Goal: Task Accomplishment & Management: Complete application form

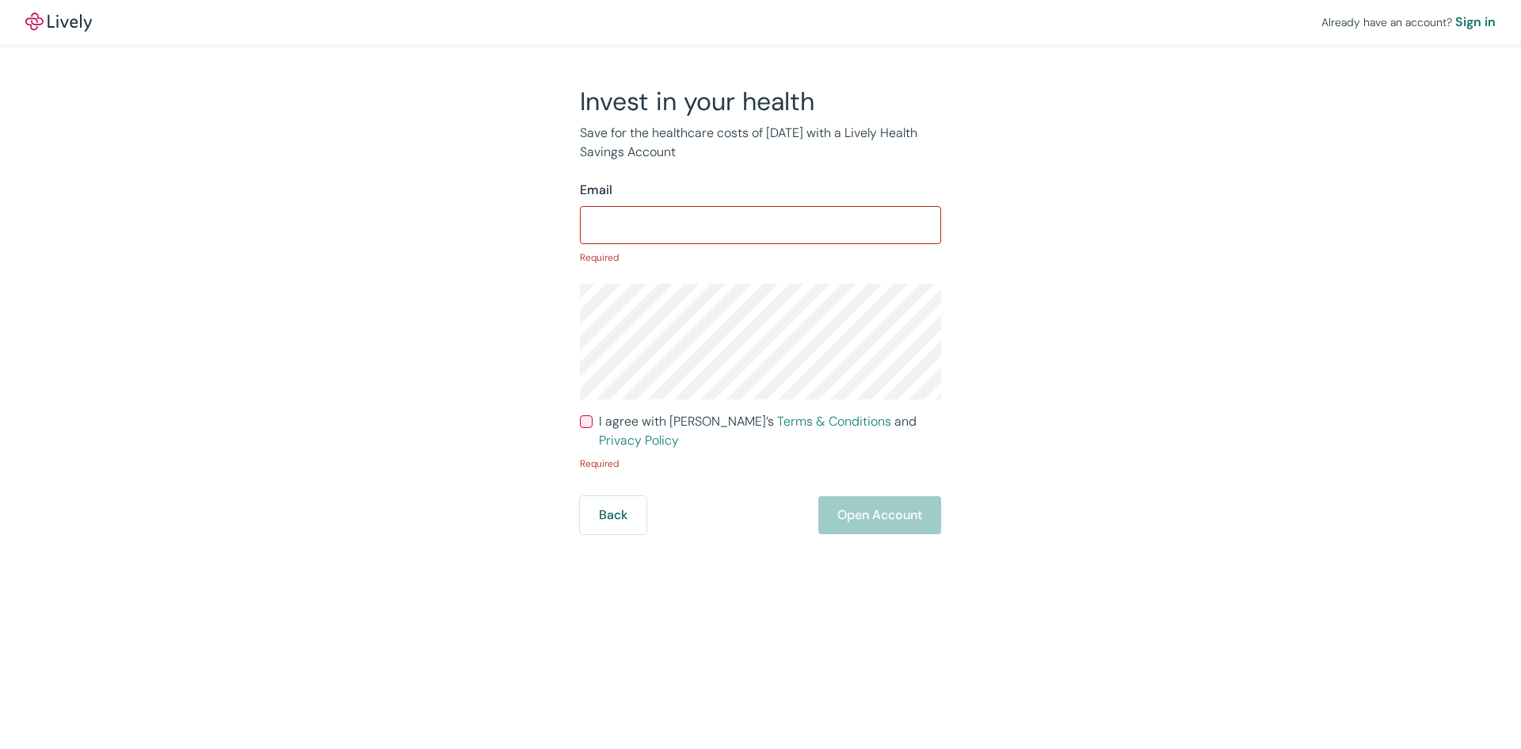
click at [626, 212] on input "Email" at bounding box center [760, 225] width 361 height 32
paste input "[EMAIL_ADDRESS][DOMAIN_NAME]"
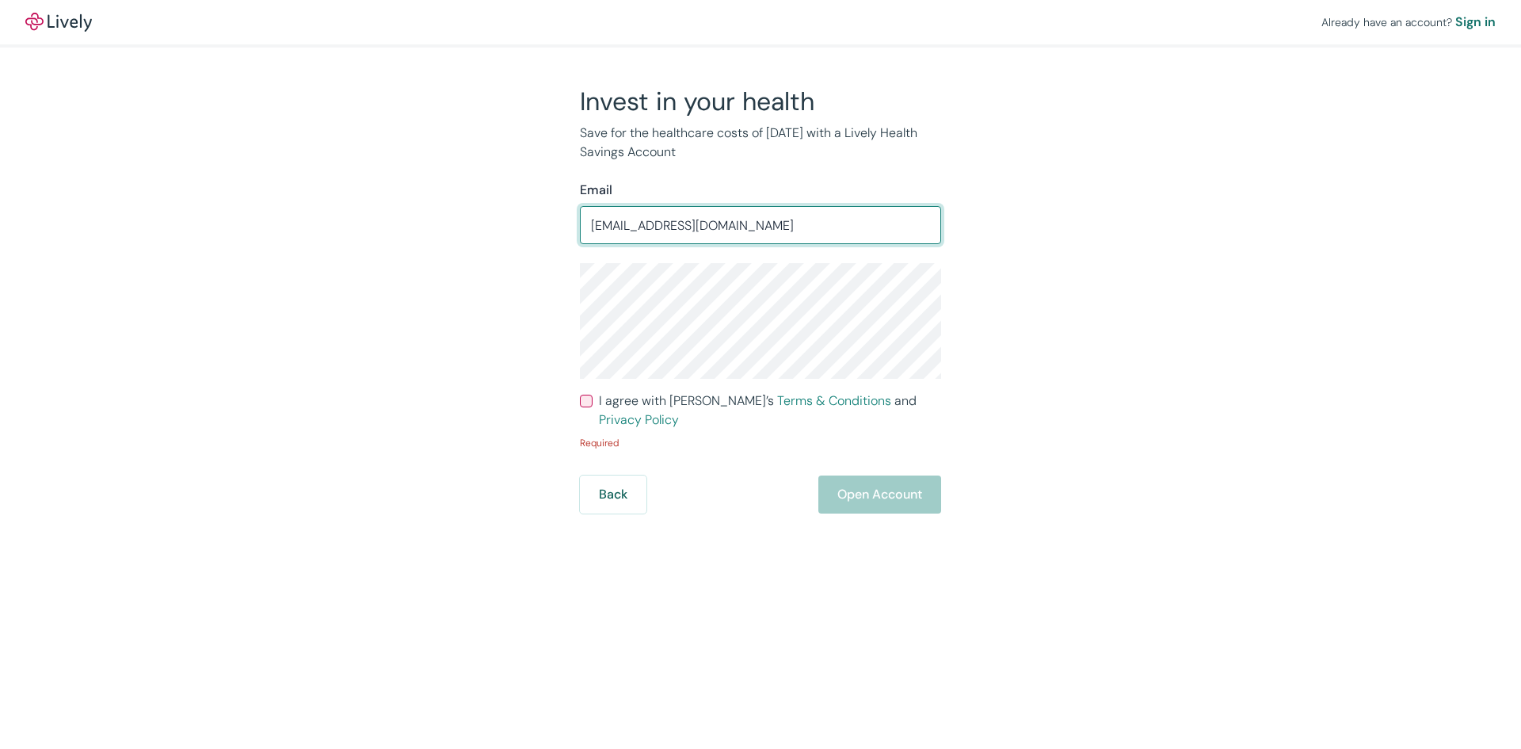
type input "[EMAIL_ADDRESS][DOMAIN_NAME]"
click at [549, 311] on div "Invest in your health Save for the healthcare costs of [DATE] with a Lively Hea…" at bounding box center [751, 300] width 761 height 428
click at [586, 400] on input "I agree with Lively’s Terms & Conditions and Privacy Policy" at bounding box center [586, 401] width 13 height 13
checkbox input "true"
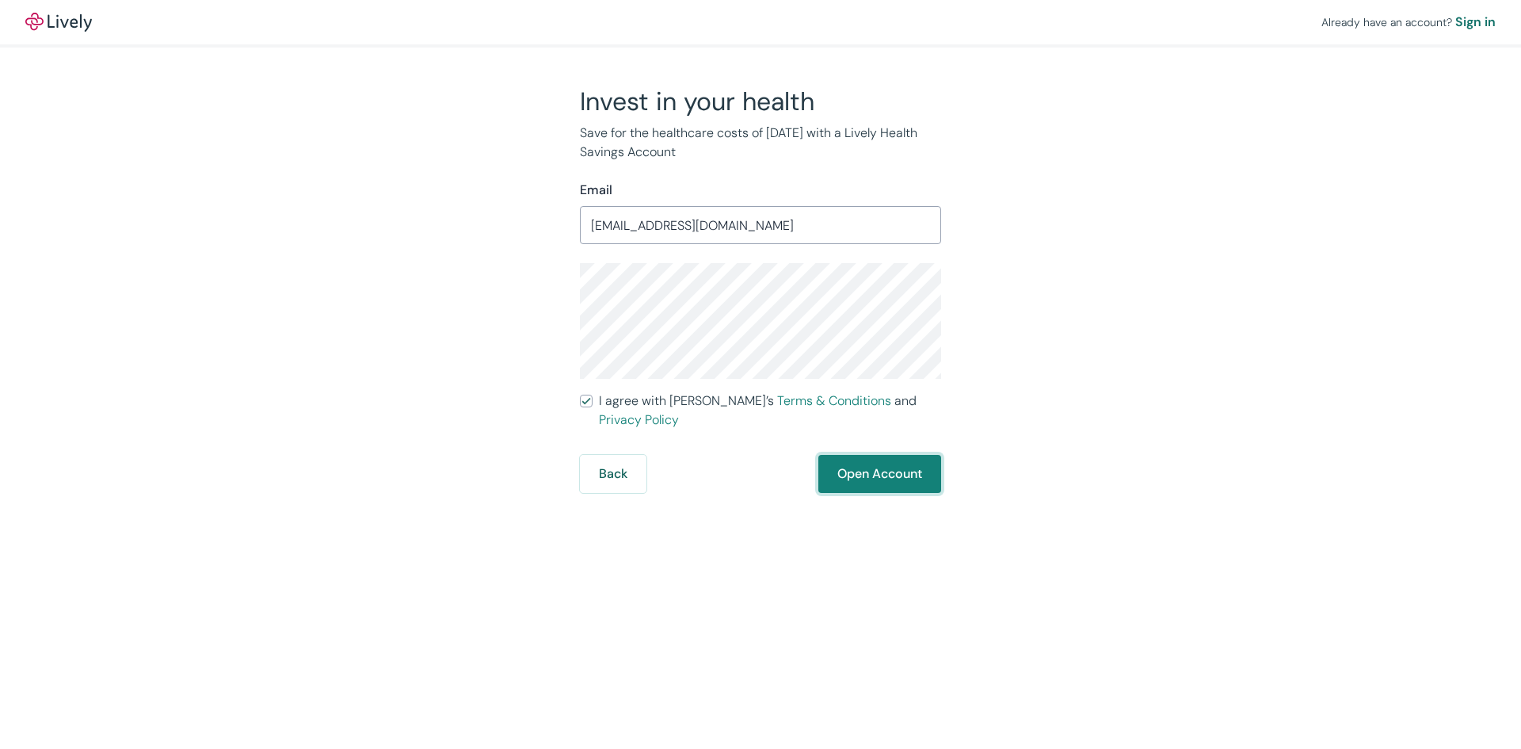
click at [869, 457] on button "Open Account" at bounding box center [879, 474] width 123 height 38
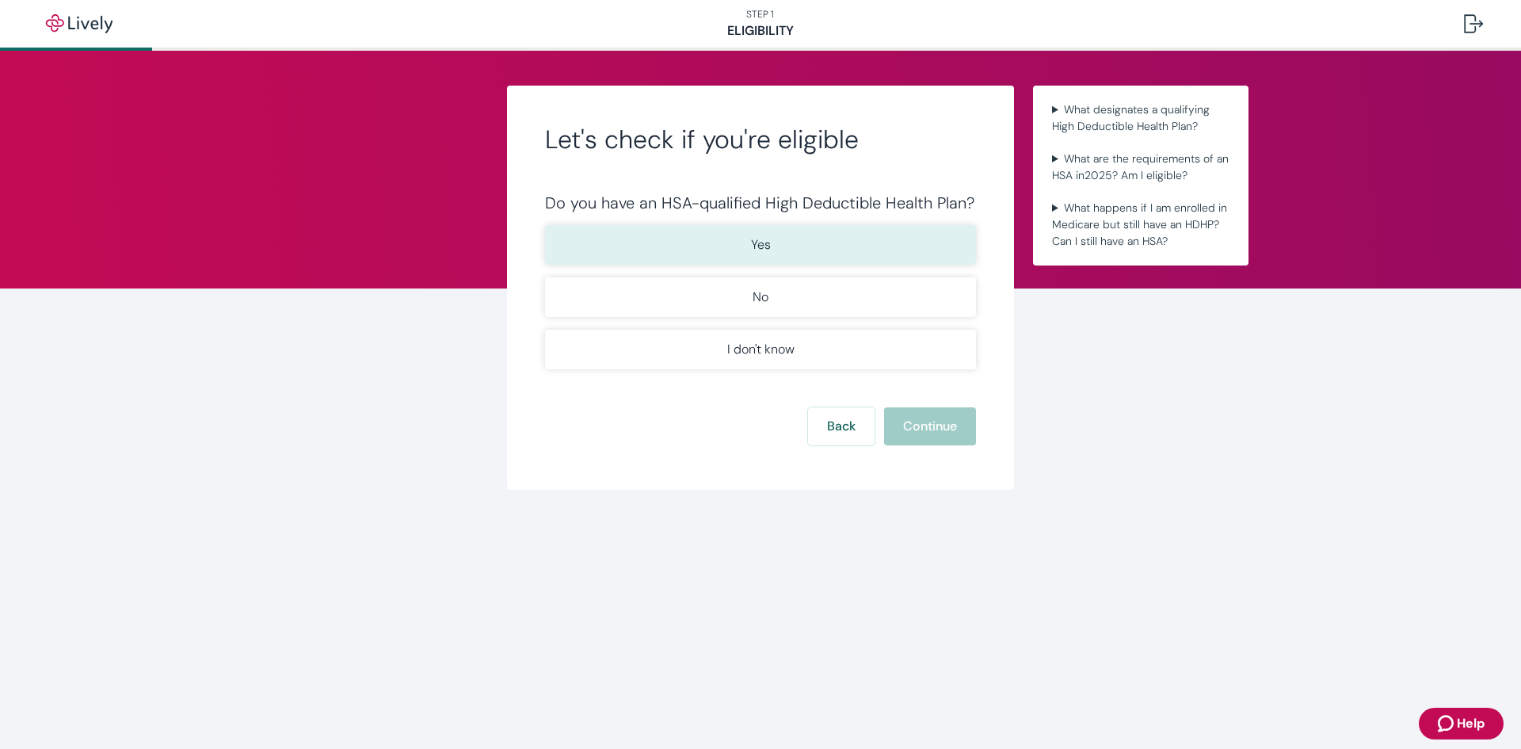
click at [785, 243] on button "Yes" at bounding box center [760, 245] width 431 height 40
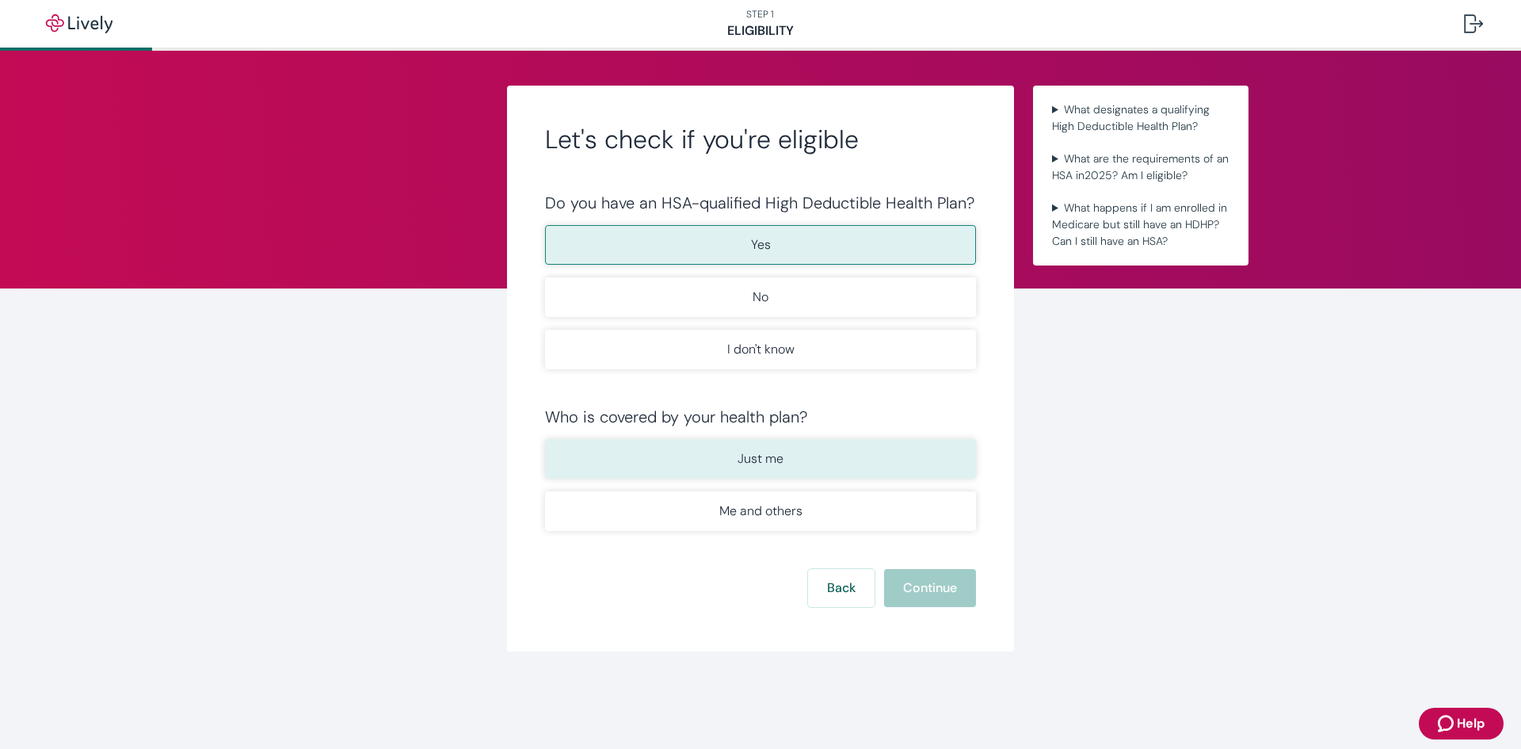
click at [787, 457] on button "Just me" at bounding box center [760, 459] width 431 height 40
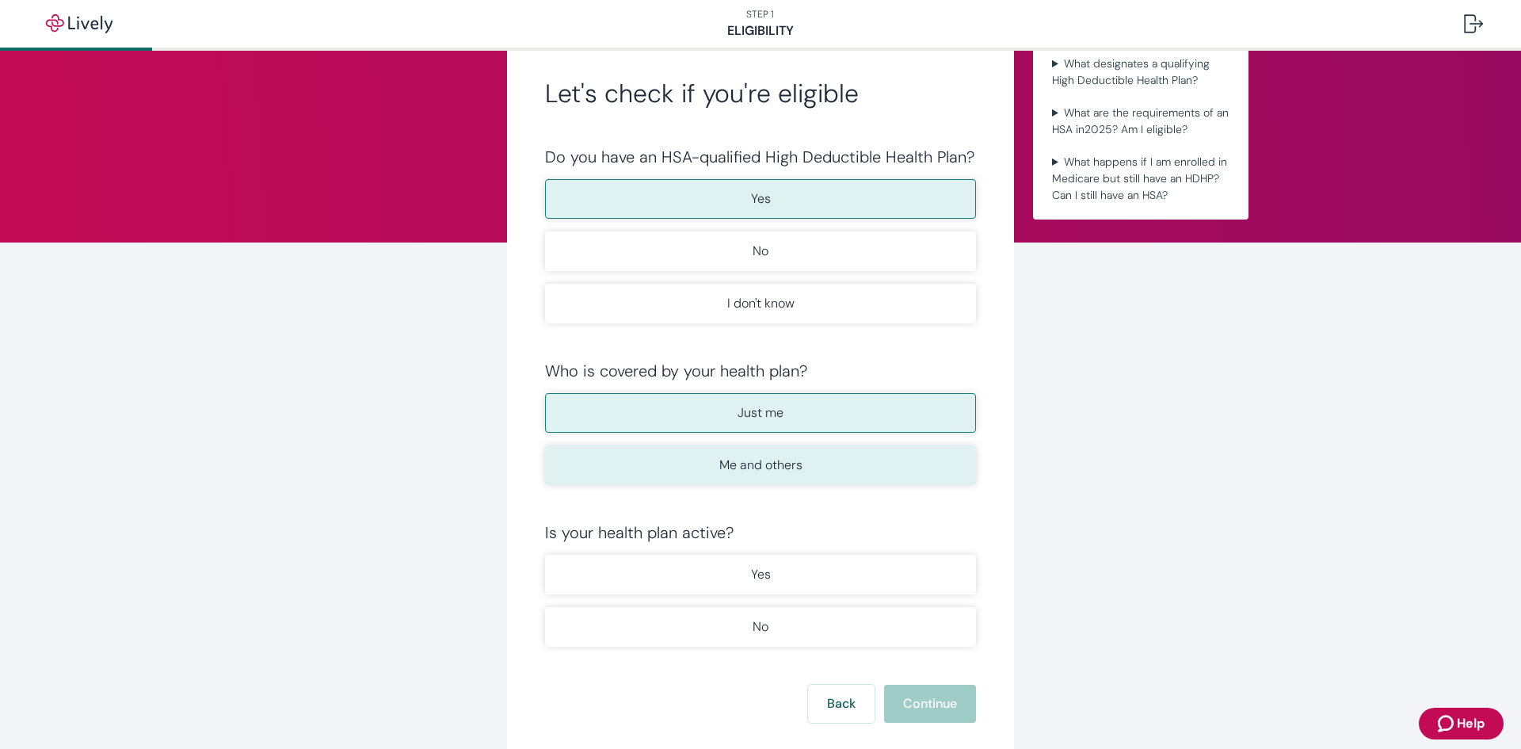
scroll to position [79, 0]
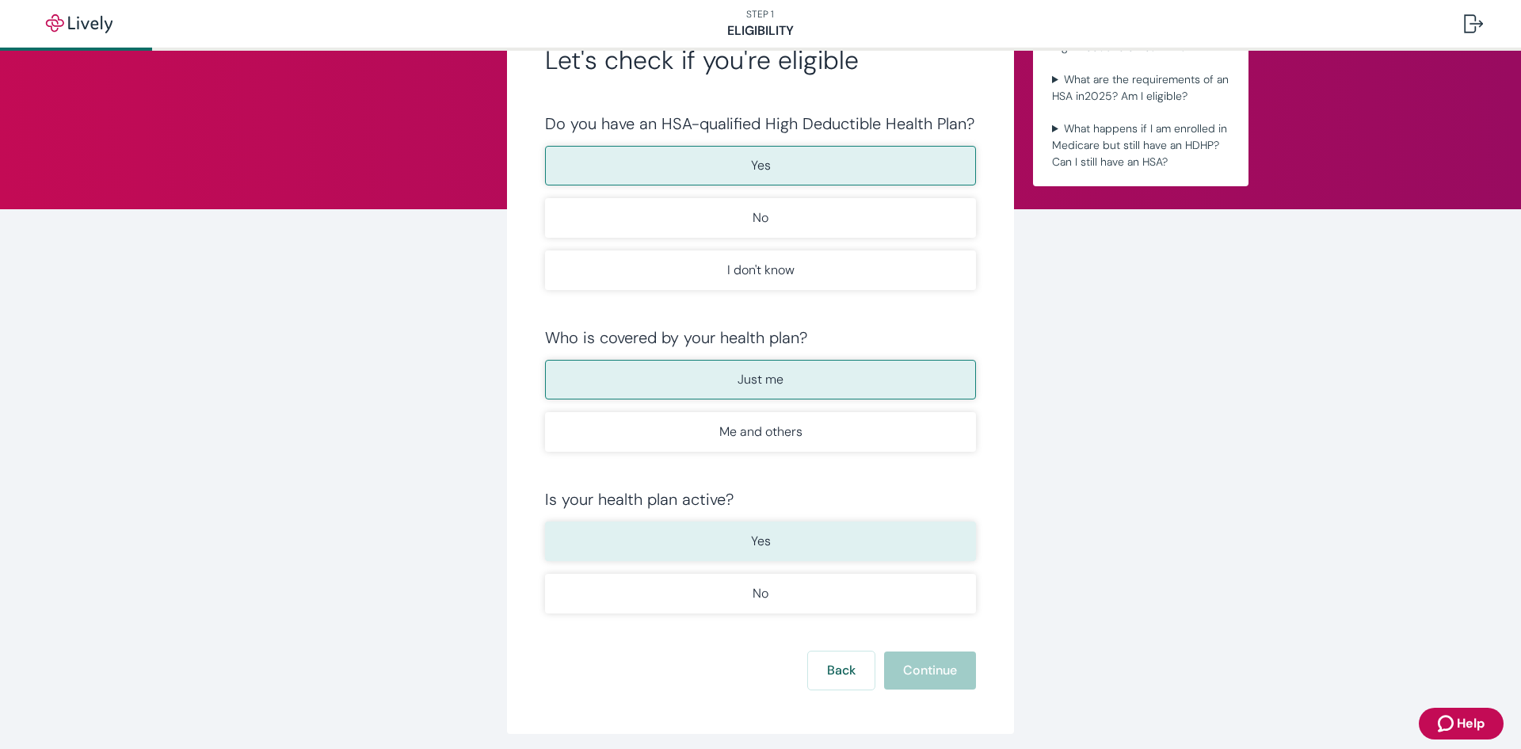
click at [786, 540] on button "Yes" at bounding box center [760, 541] width 431 height 40
click at [949, 681] on button "Continue" at bounding box center [930, 670] width 92 height 38
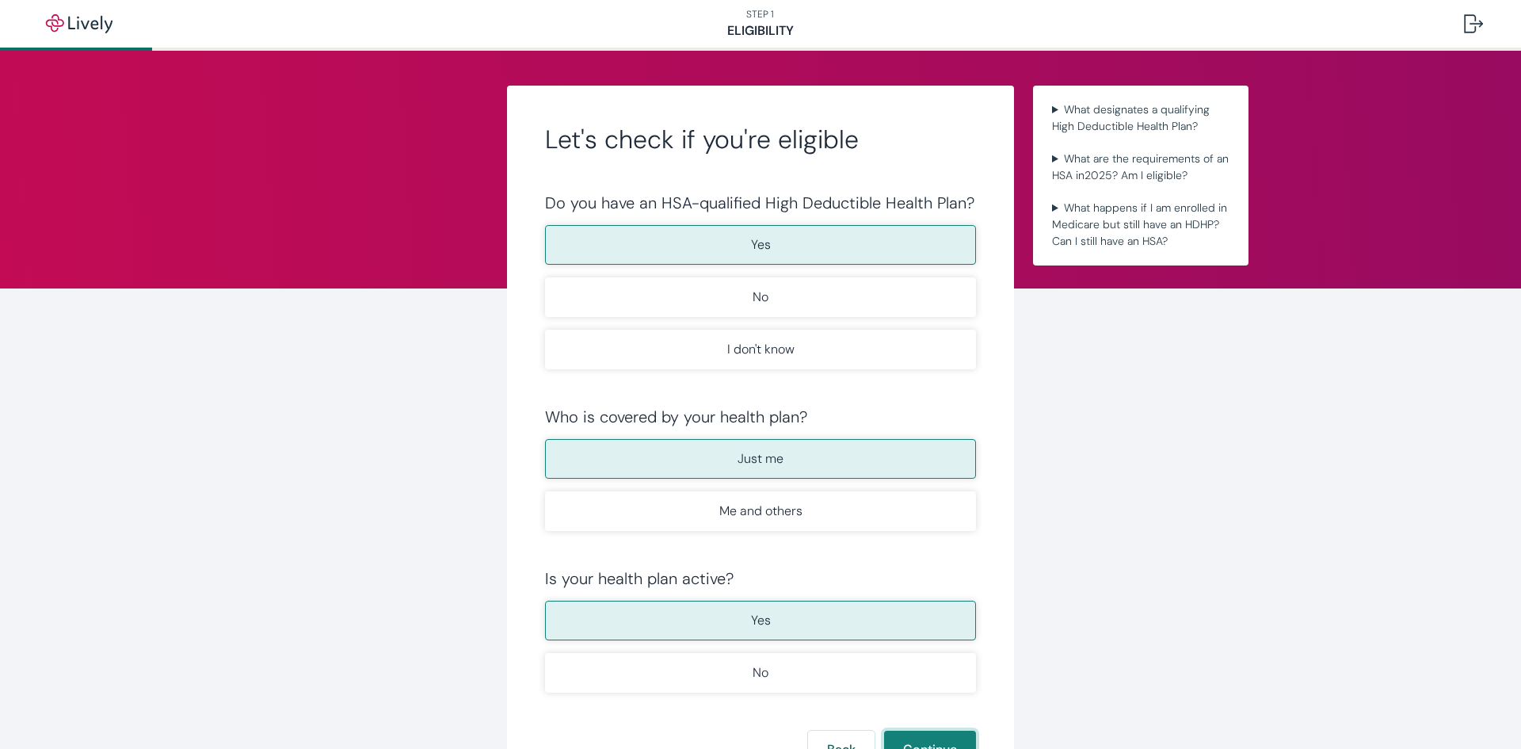
scroll to position [140, 0]
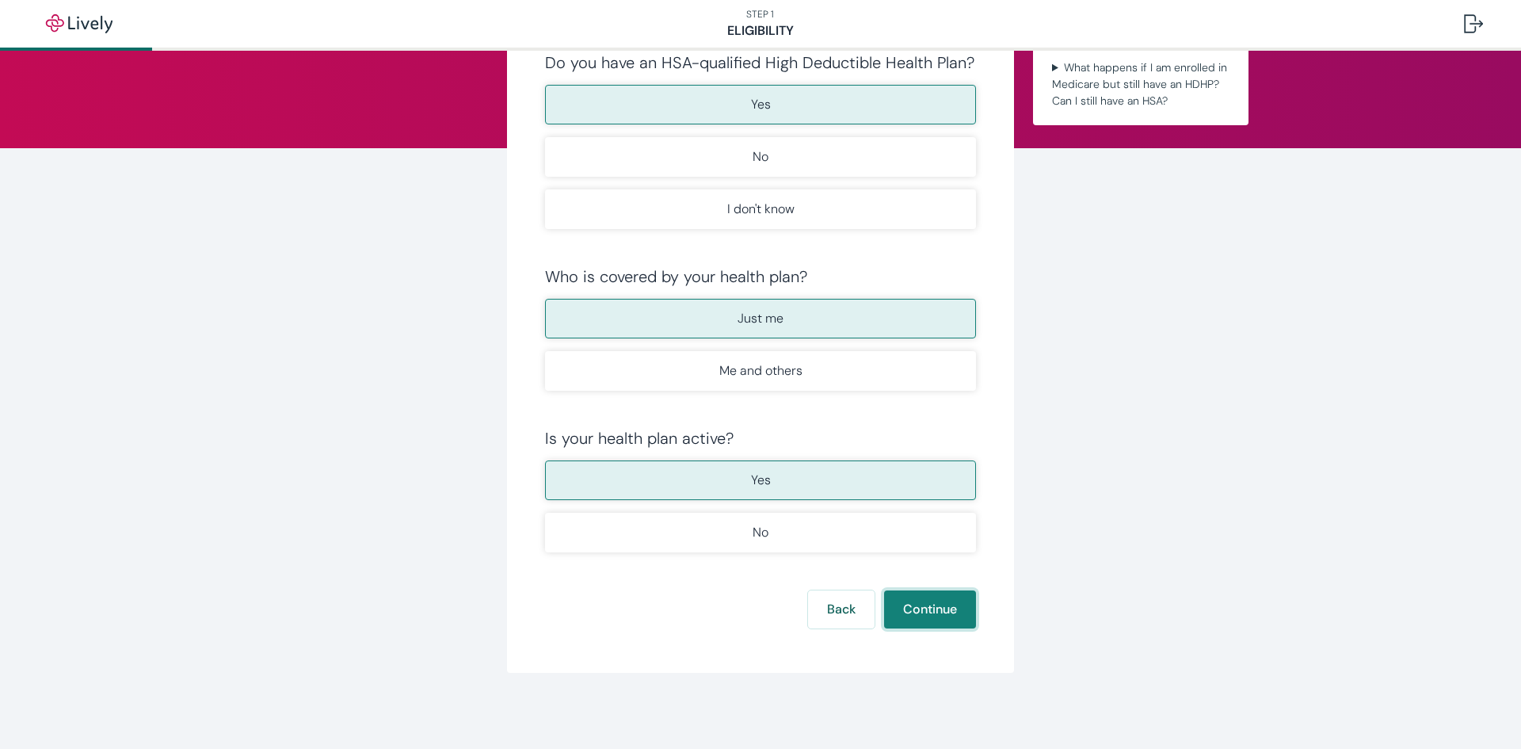
click at [931, 607] on button "Continue" at bounding box center [930, 609] width 92 height 38
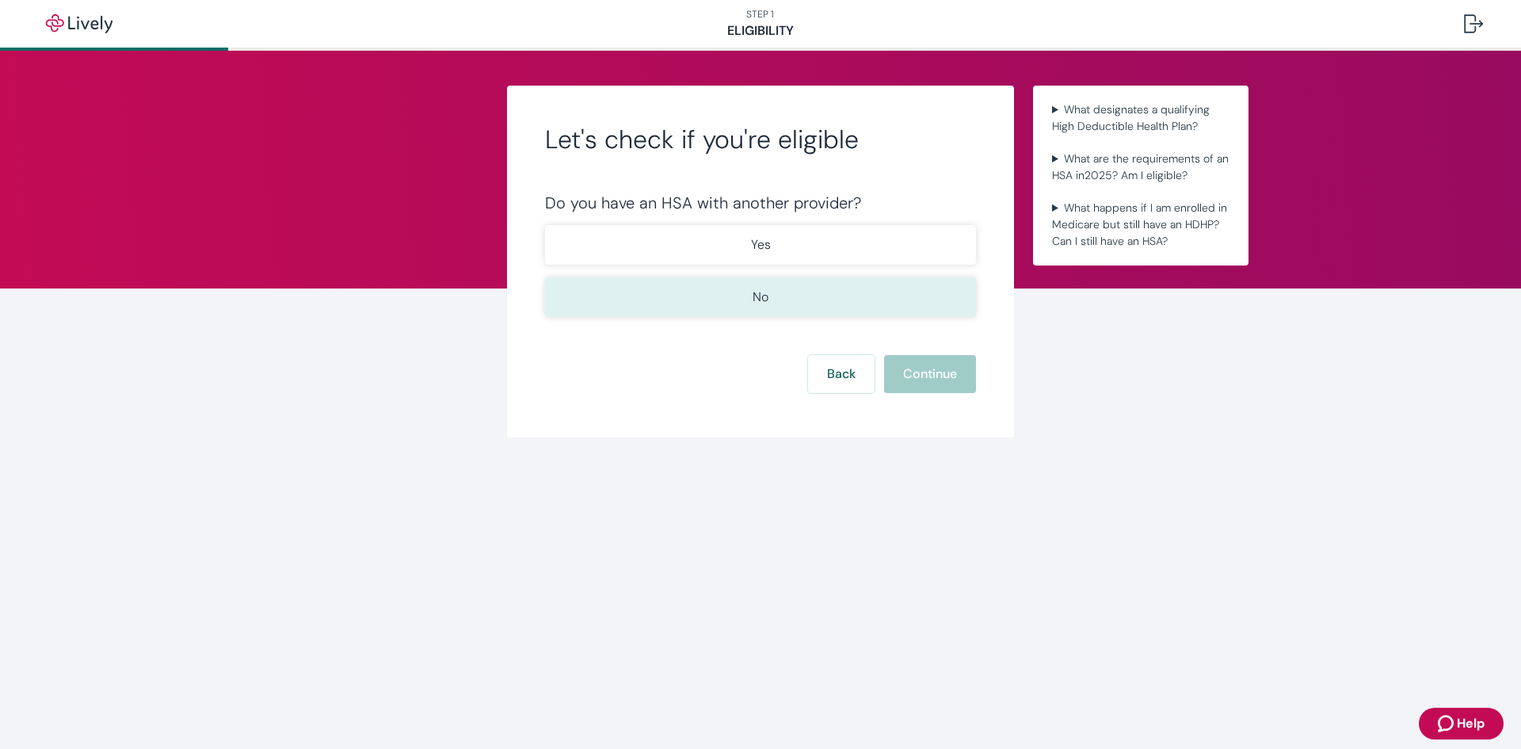
click at [760, 299] on p "No" at bounding box center [761, 297] width 16 height 19
click at [932, 382] on button "Continue" at bounding box center [930, 374] width 92 height 38
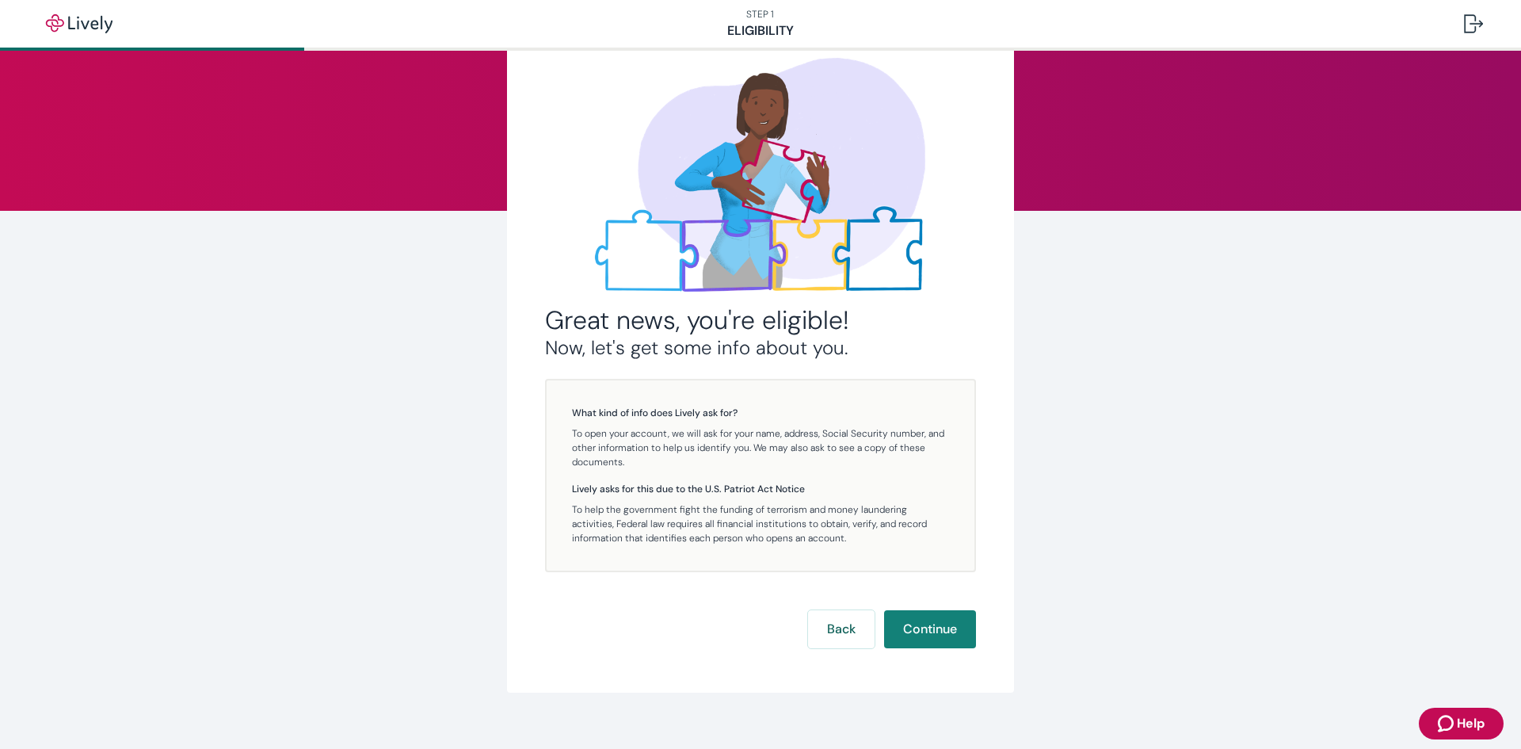
scroll to position [79, 0]
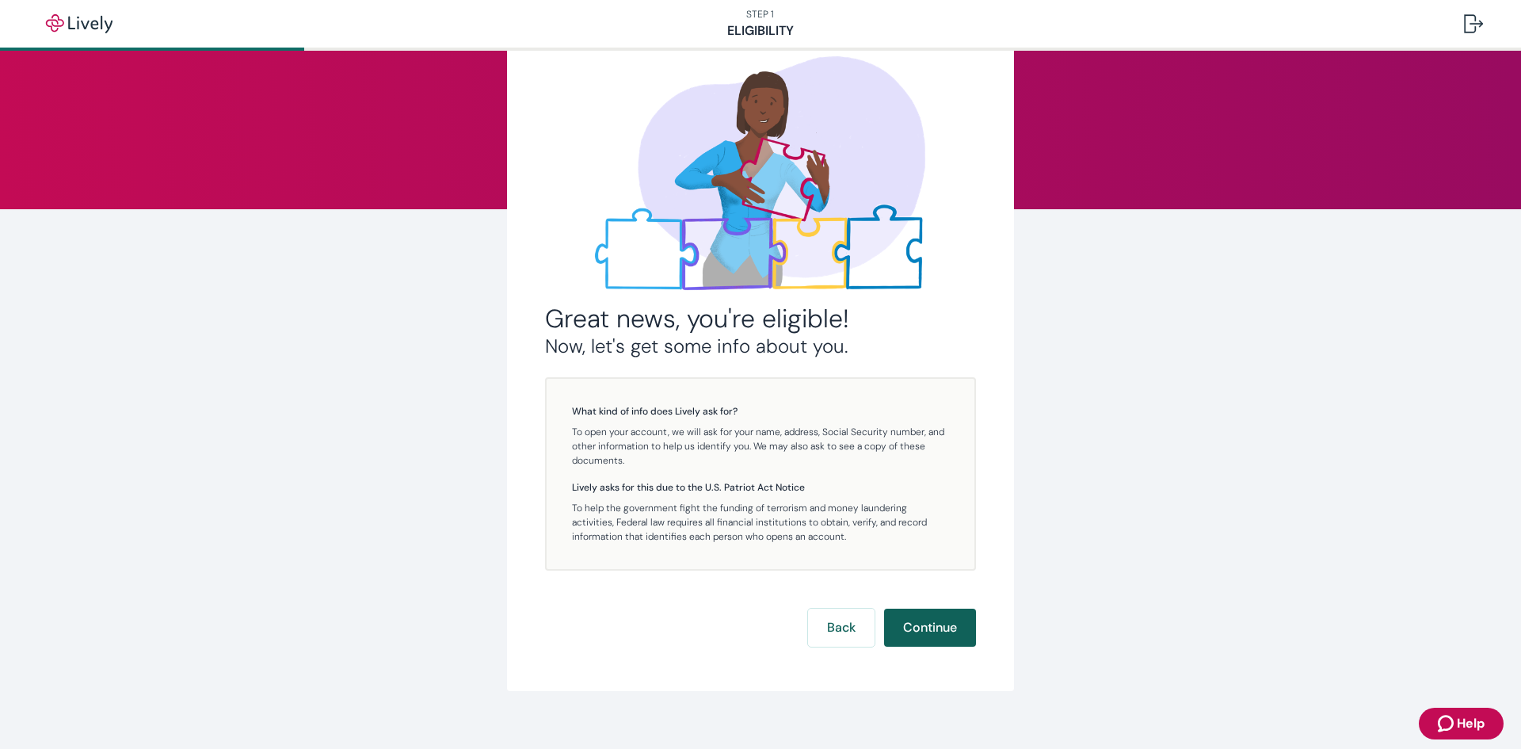
click at [950, 620] on button "Continue" at bounding box center [930, 627] width 92 height 38
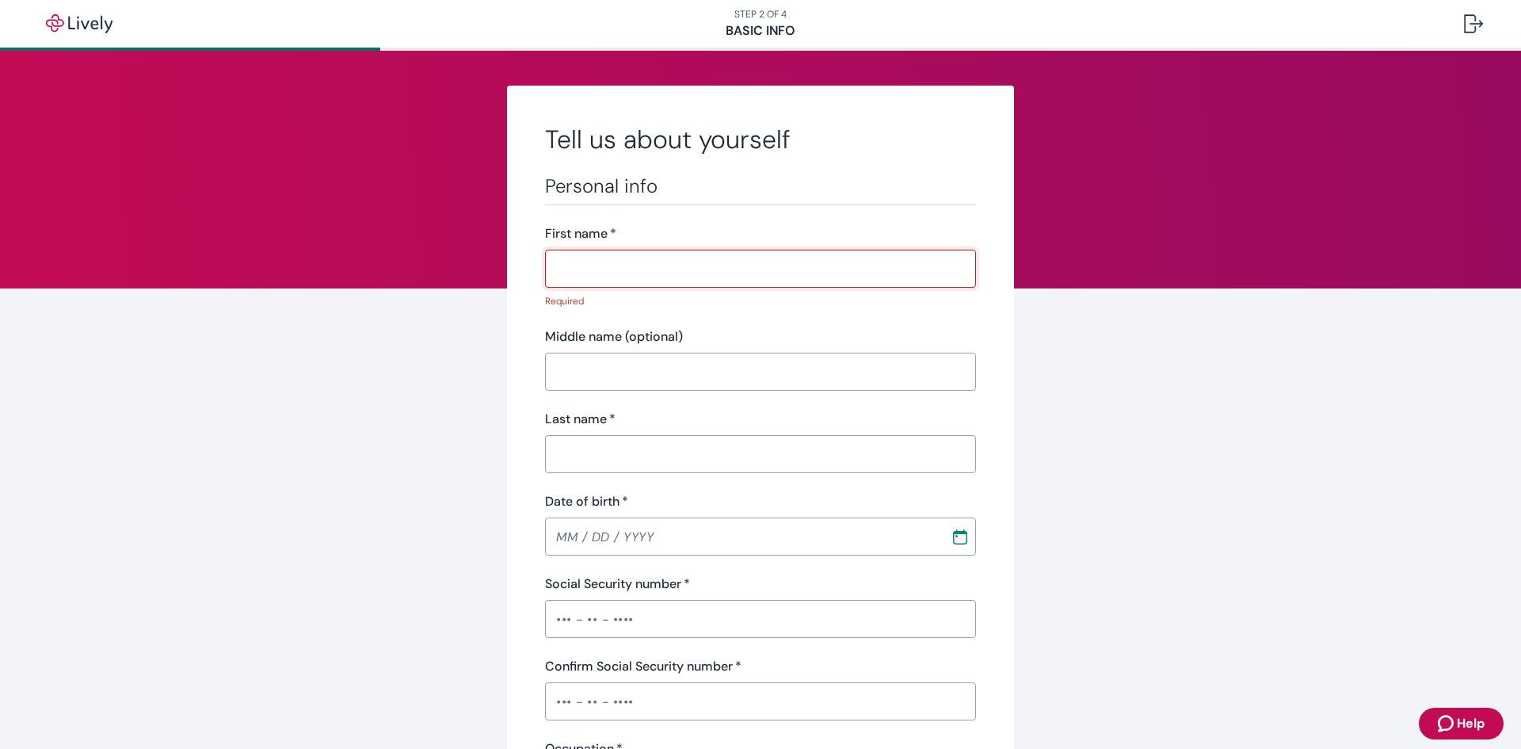
paste input "Mark"
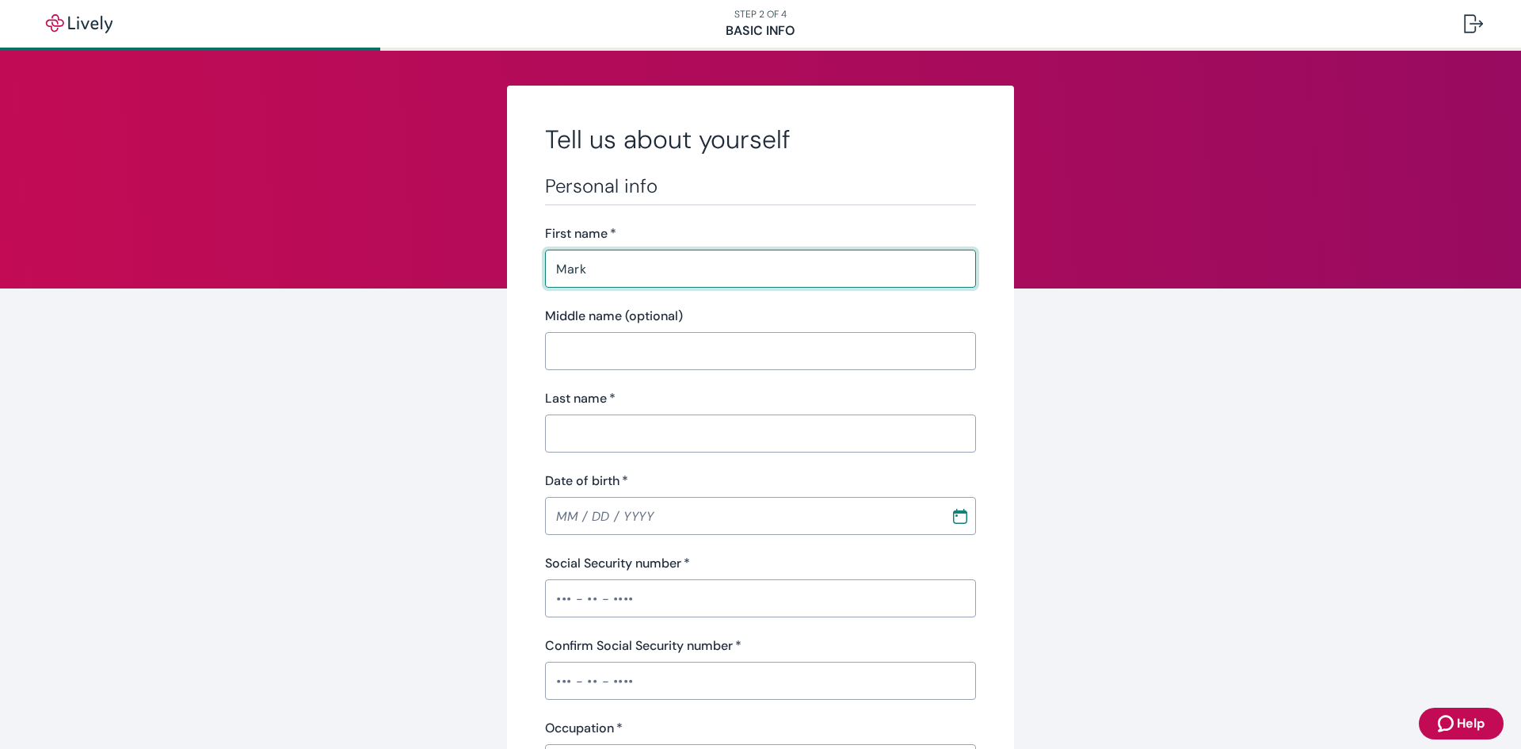
type input "Mark"
click at [567, 352] on input "Middle name (optional)" at bounding box center [760, 351] width 431 height 32
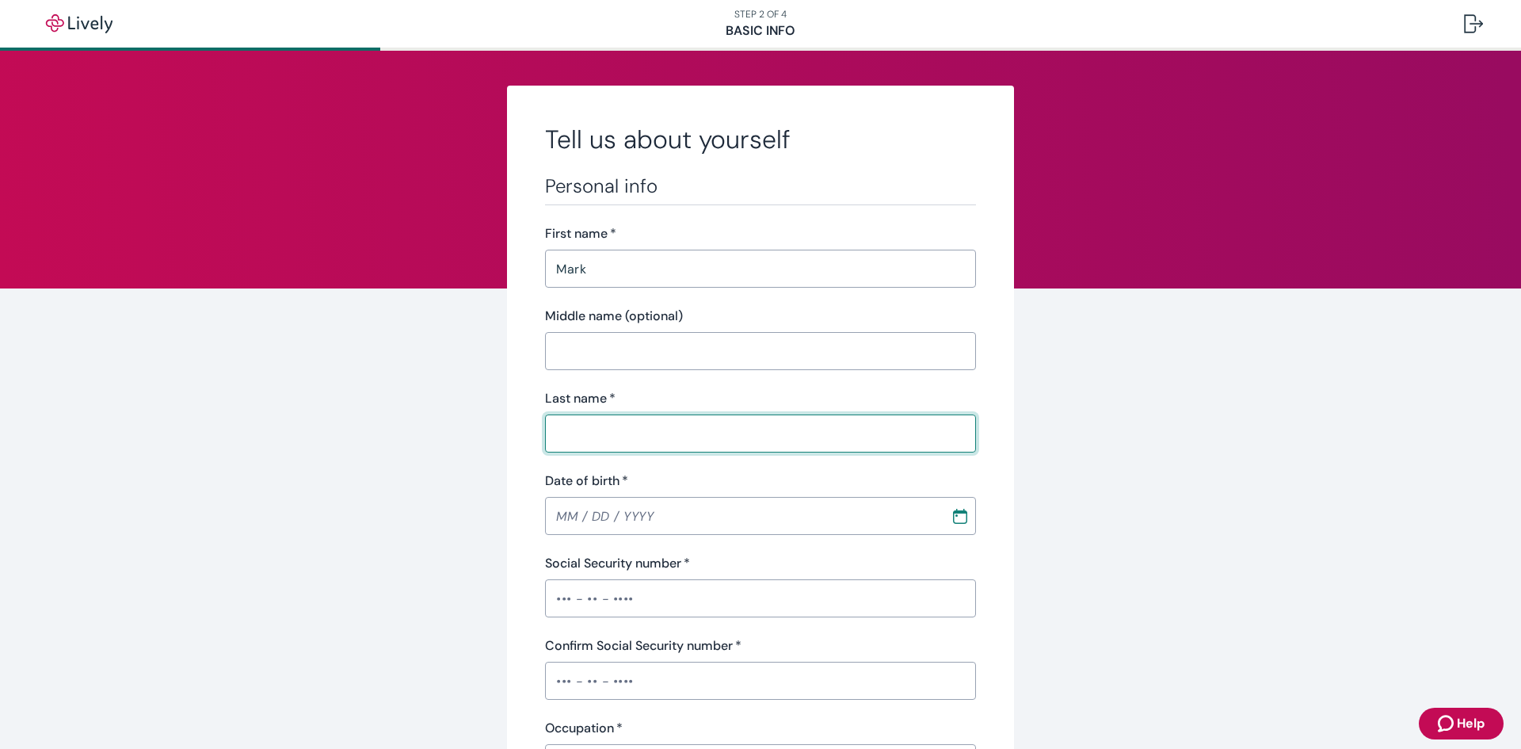
click at [584, 434] on input "Last name   *" at bounding box center [760, 434] width 431 height 32
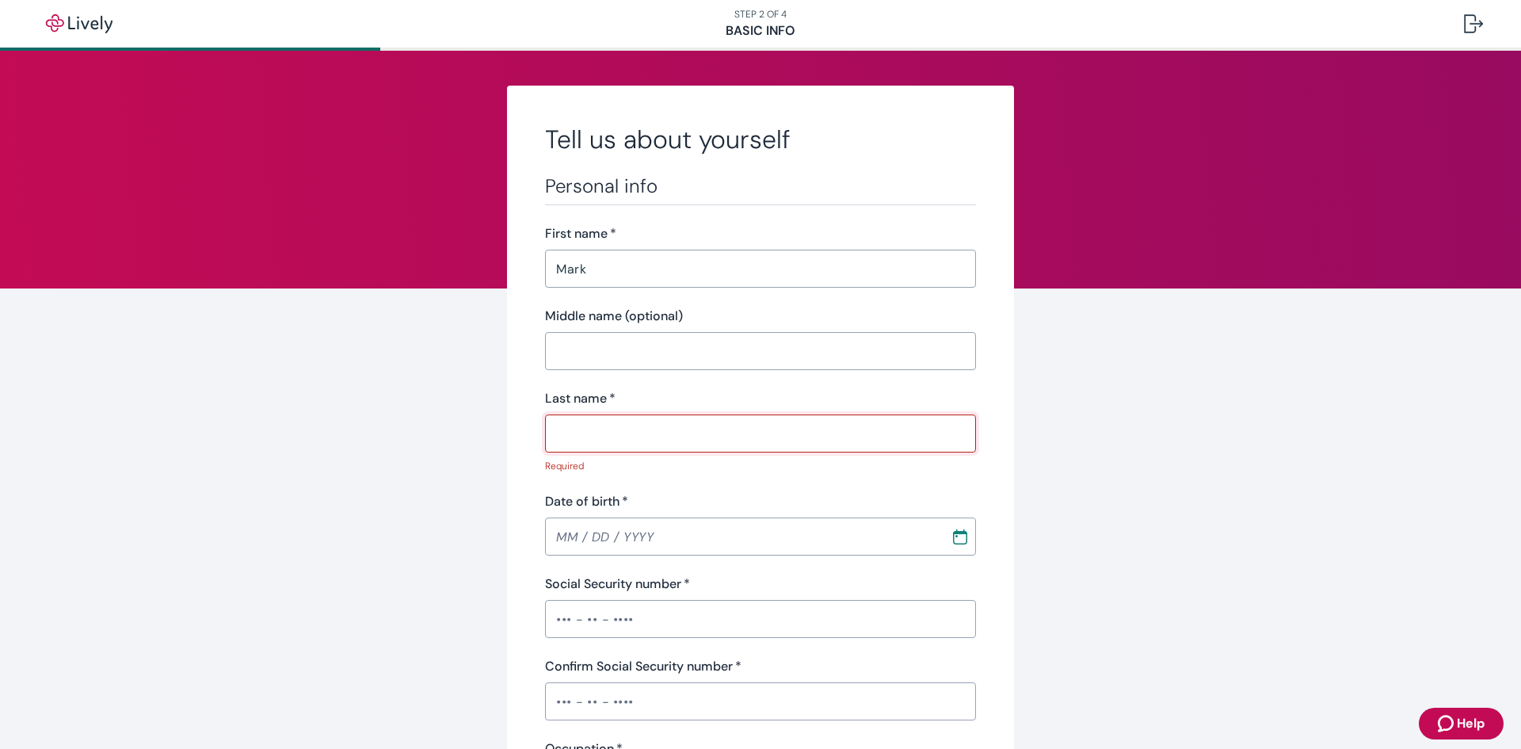
click at [591, 442] on input "Last name   *" at bounding box center [760, 434] width 431 height 32
paste input "Lambert"
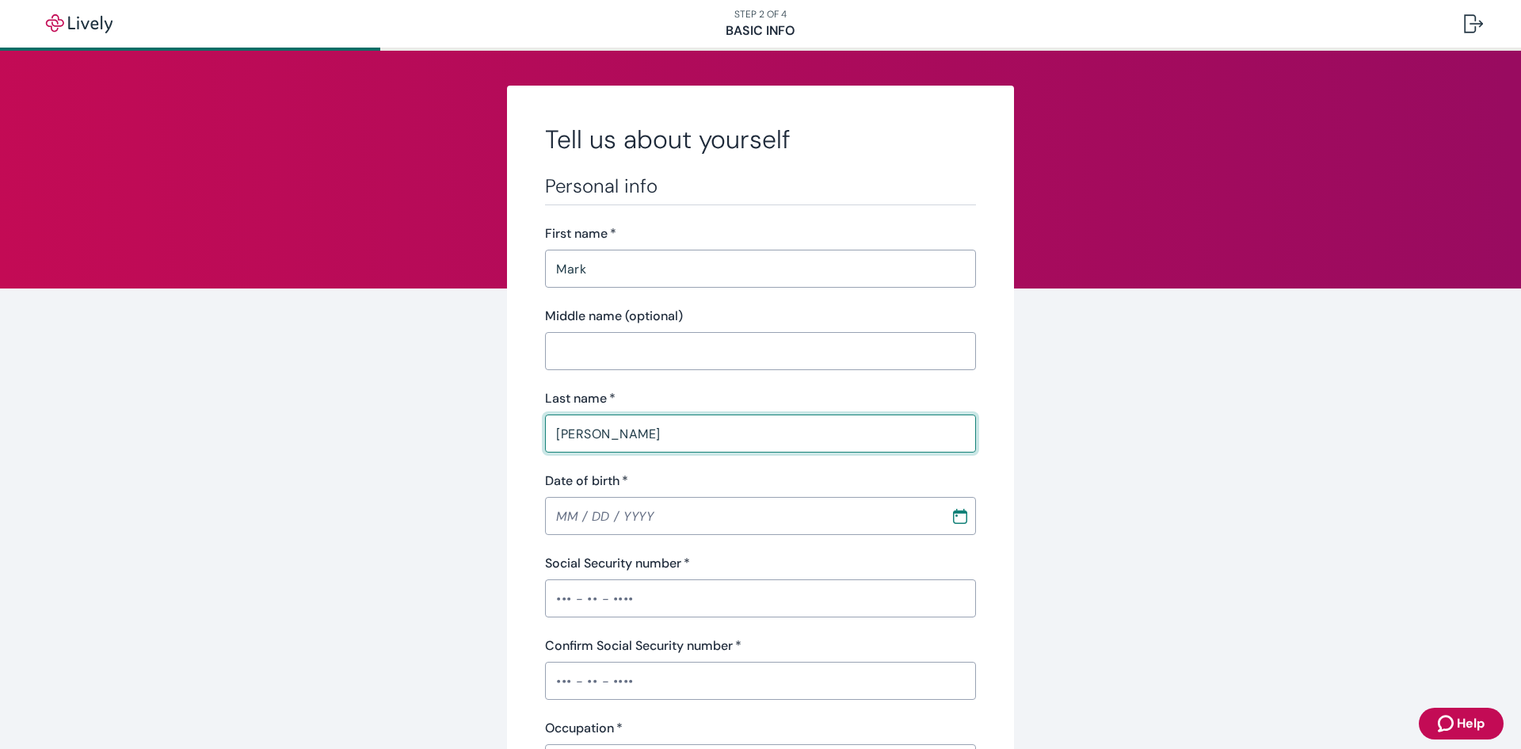
type input "Lambert"
click at [579, 513] on input "MM / DD / YYYY" at bounding box center [742, 516] width 395 height 32
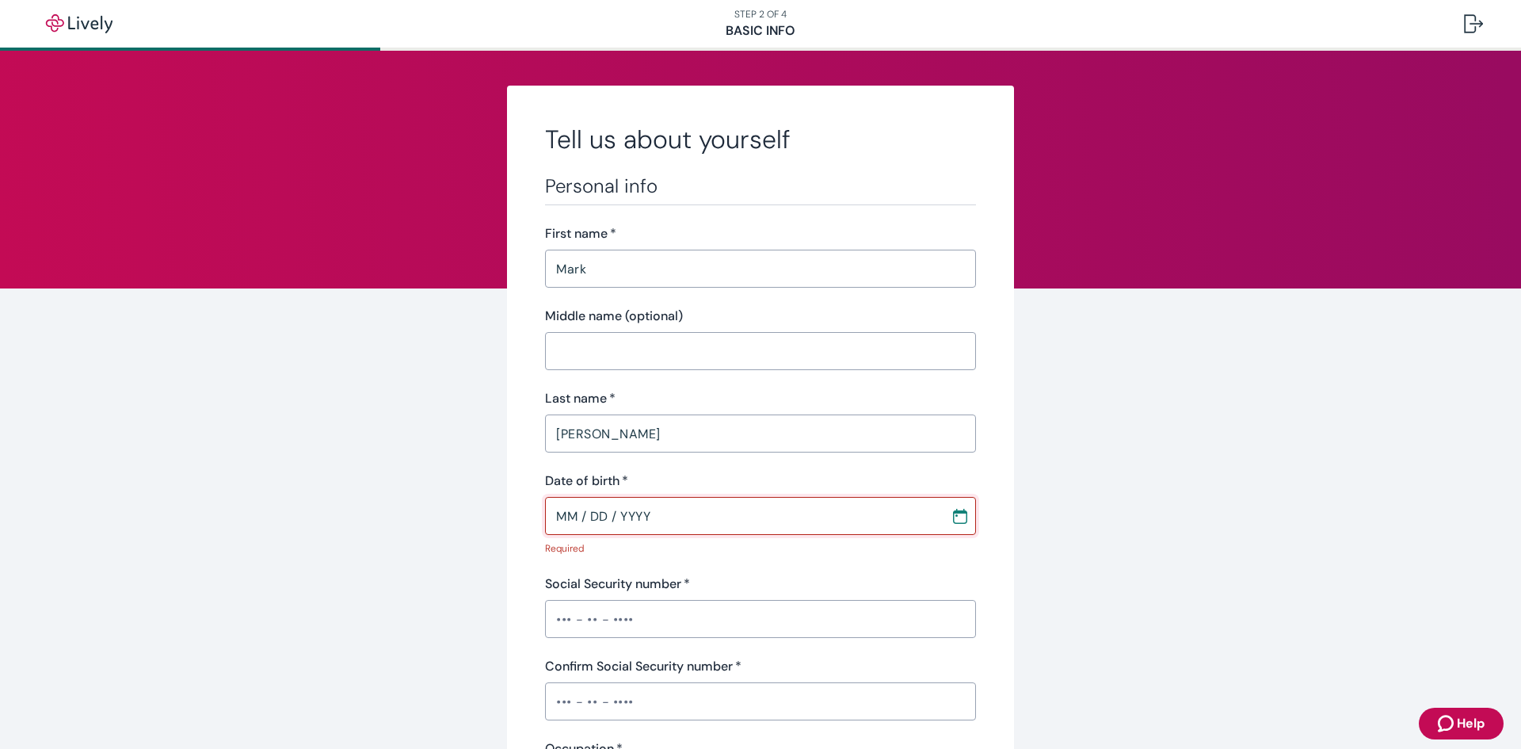
click at [603, 519] on input "MM / DD / YYYY" at bounding box center [742, 516] width 395 height 32
click at [561, 517] on input "MM / DD / YYYY" at bounding box center [742, 516] width 395 height 32
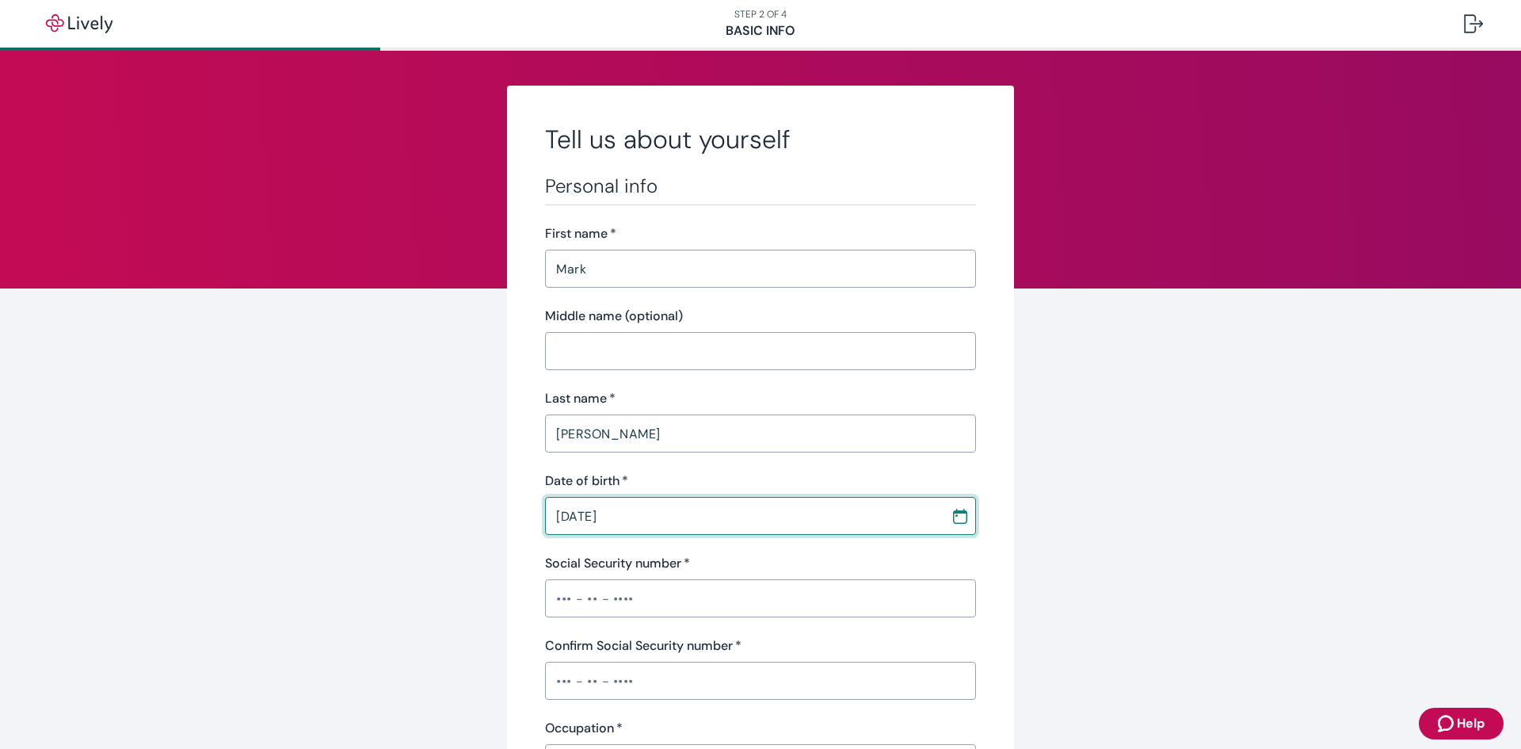
type input "02 / 28 / 1963"
click at [602, 601] on input "Social Security number   *" at bounding box center [760, 598] width 431 height 32
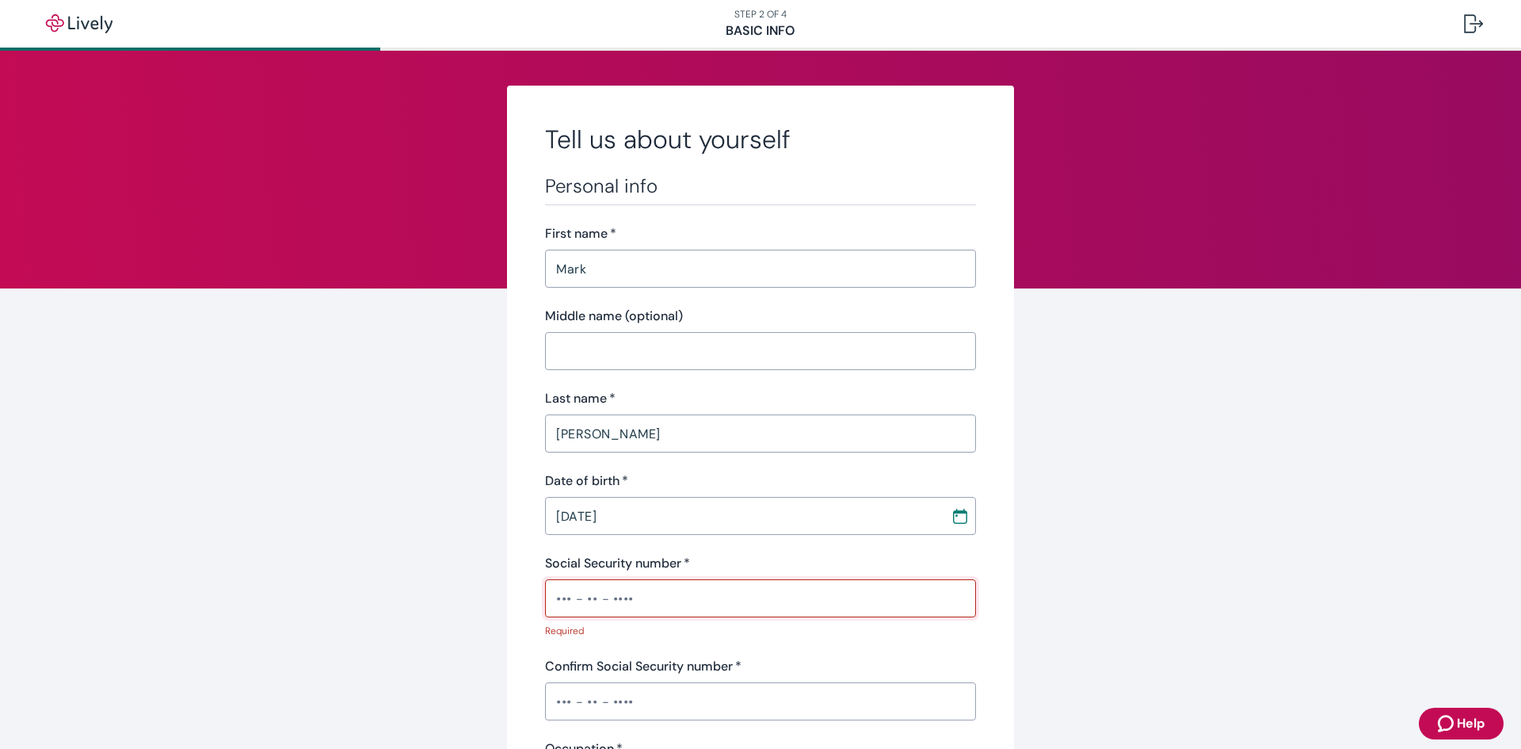
paste input "•••-••-5856"
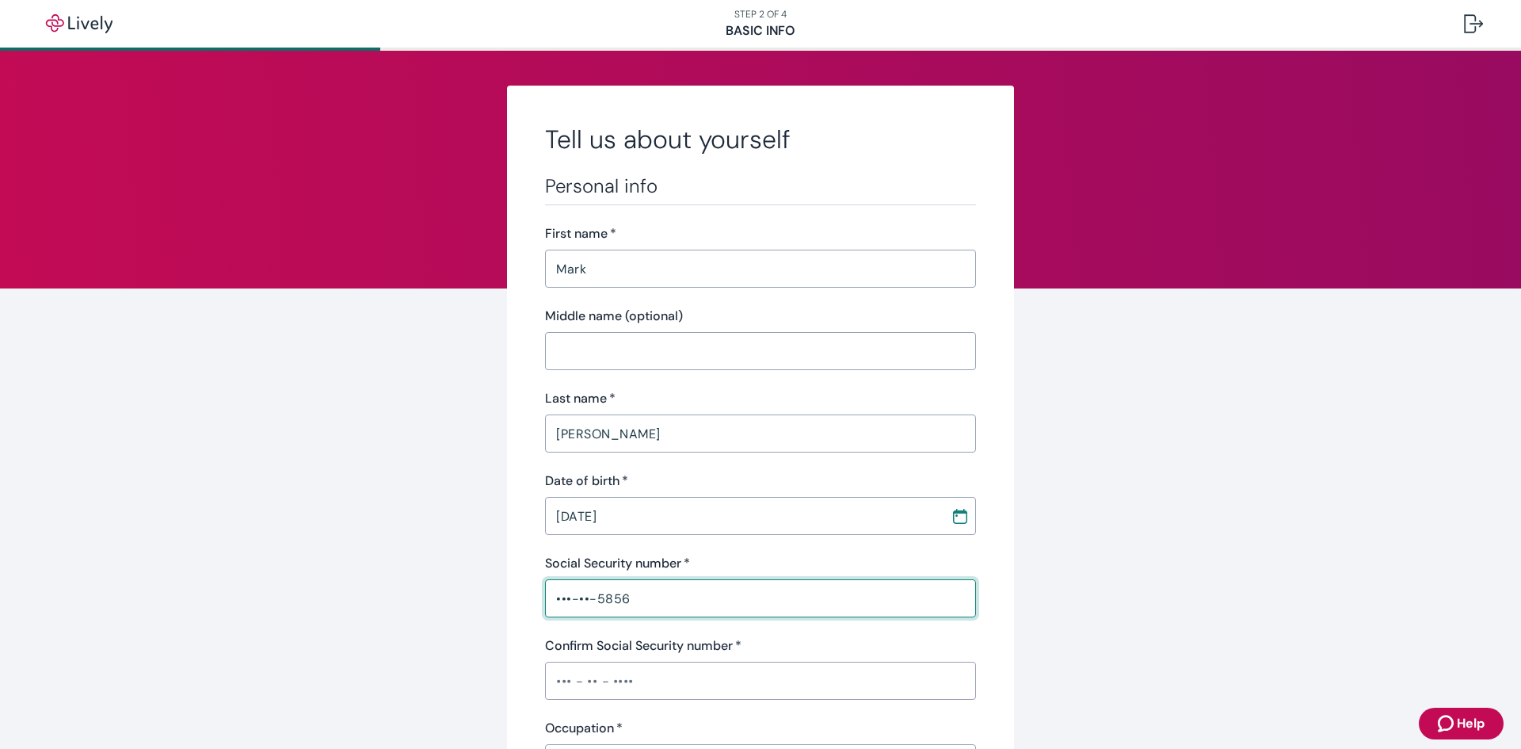
type input "•••-••-5856"
click at [557, 682] on input "Confirm Social Security number   *" at bounding box center [760, 681] width 431 height 32
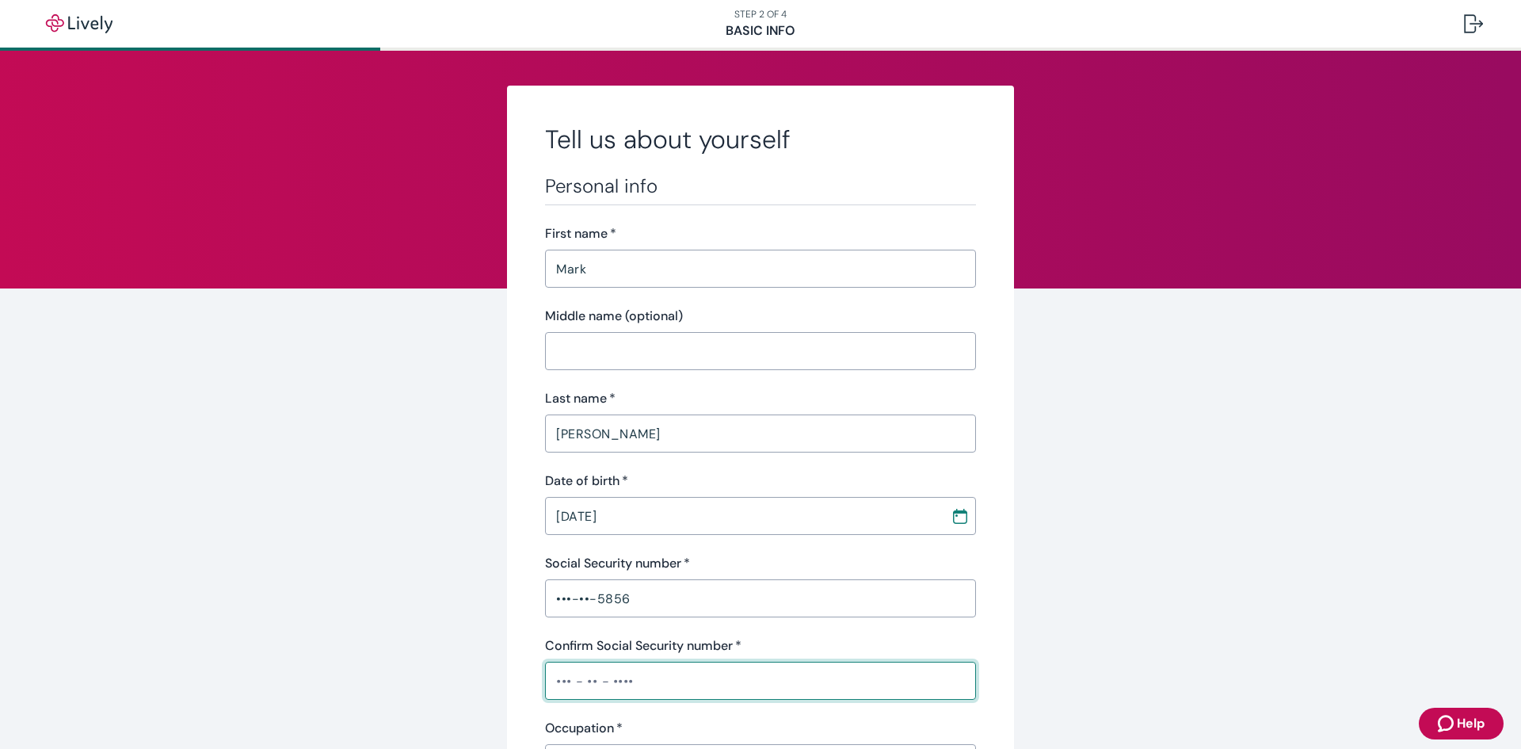
paste input "•••-••-5856"
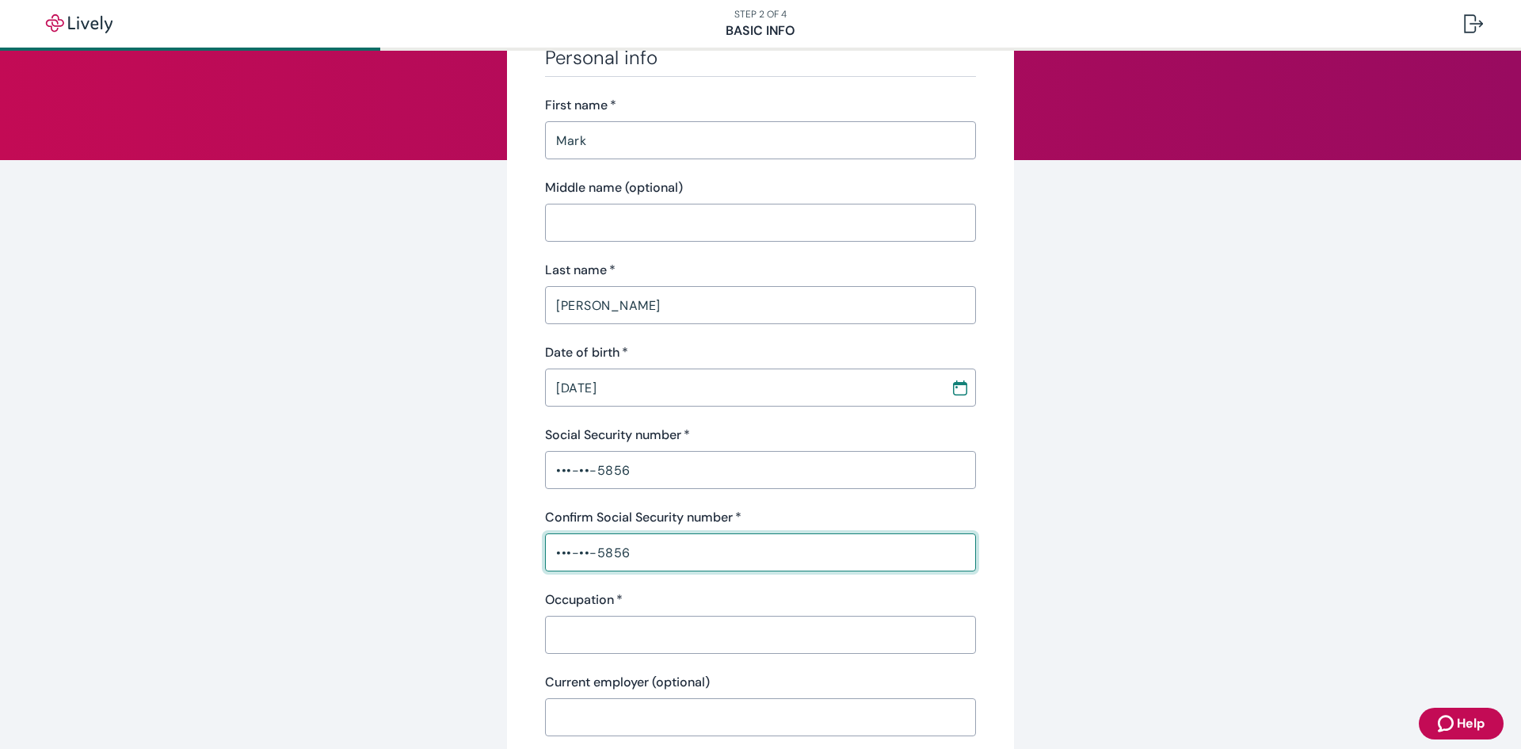
scroll to position [158, 0]
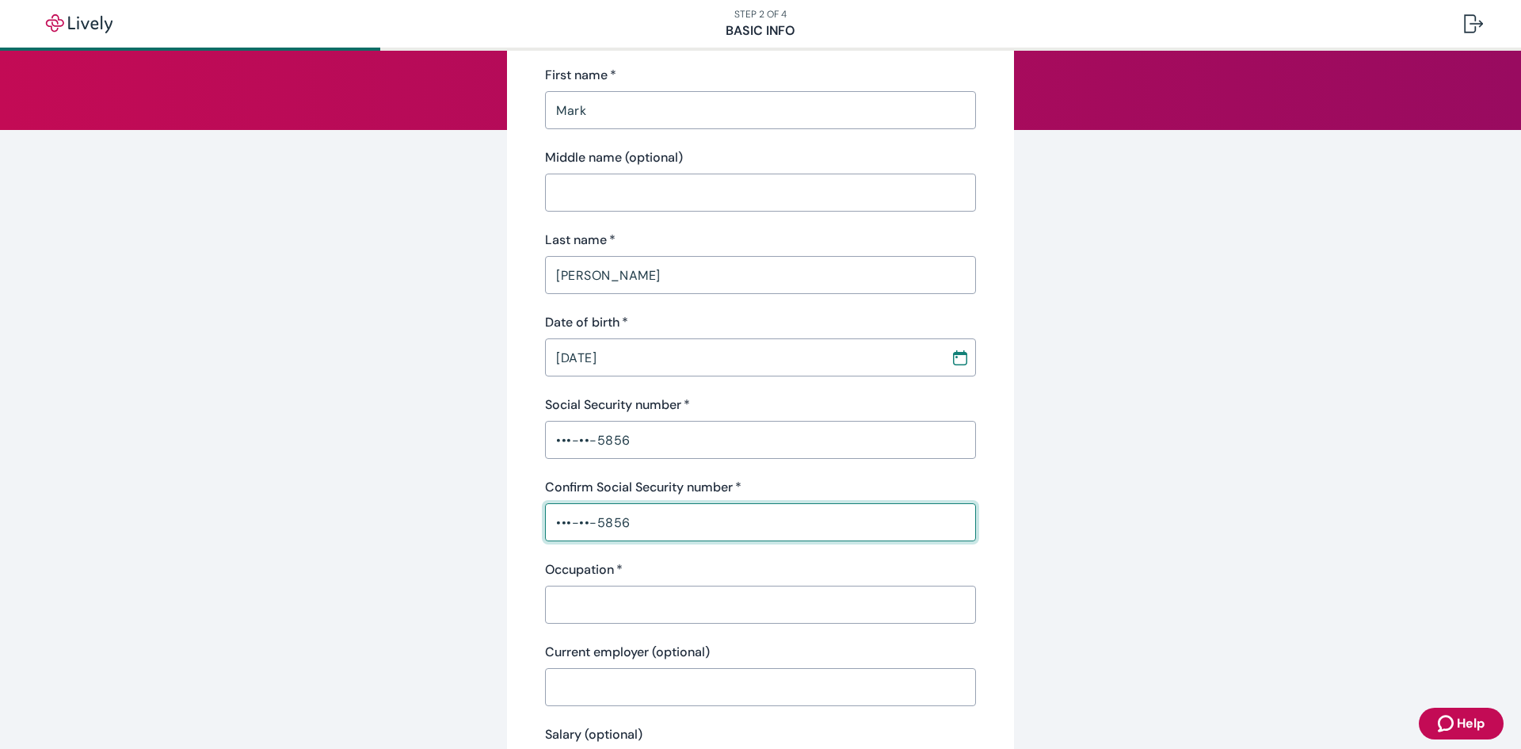
type input "•••-••-5856"
click at [599, 604] on input "Occupation   *" at bounding box center [760, 605] width 431 height 32
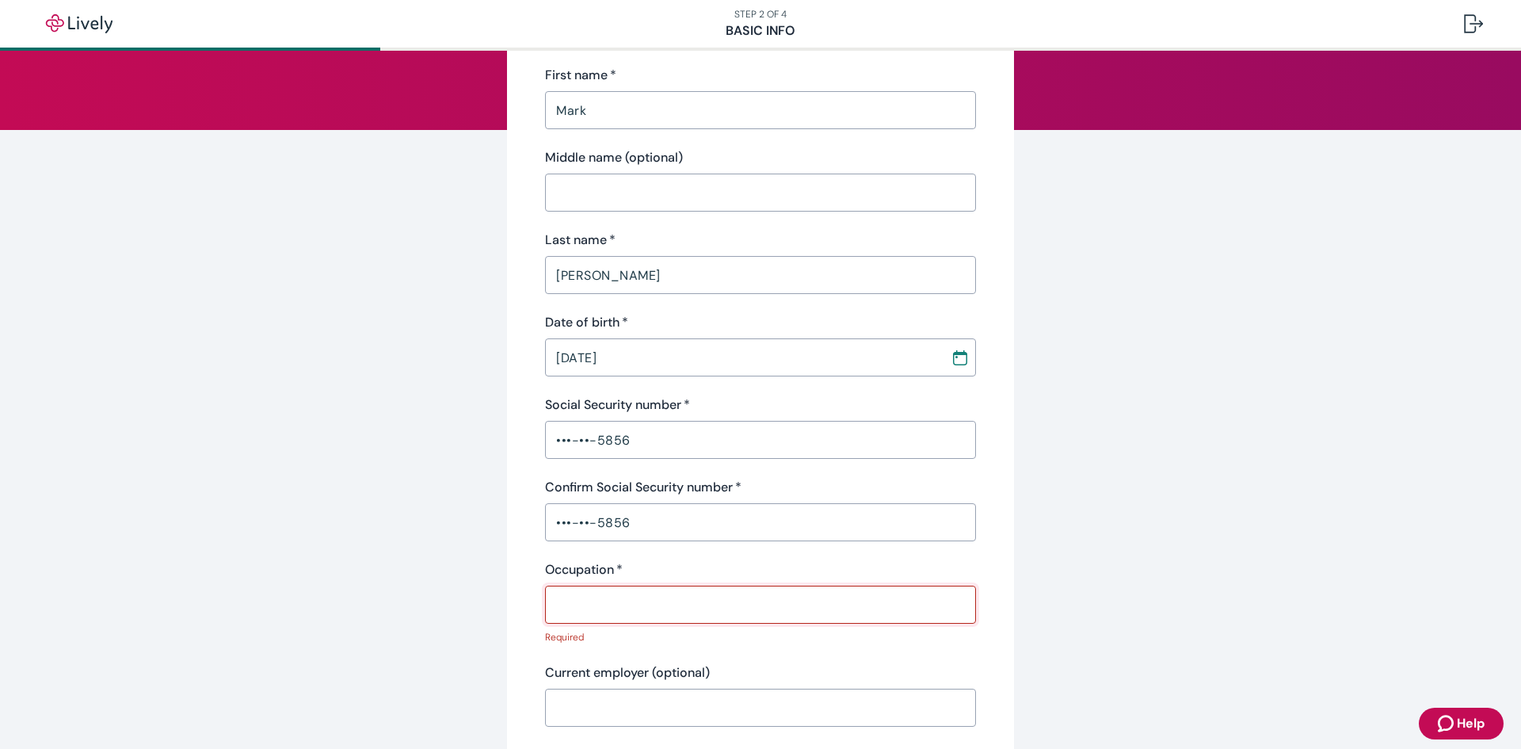
paste input "SELF EMPLOYED"
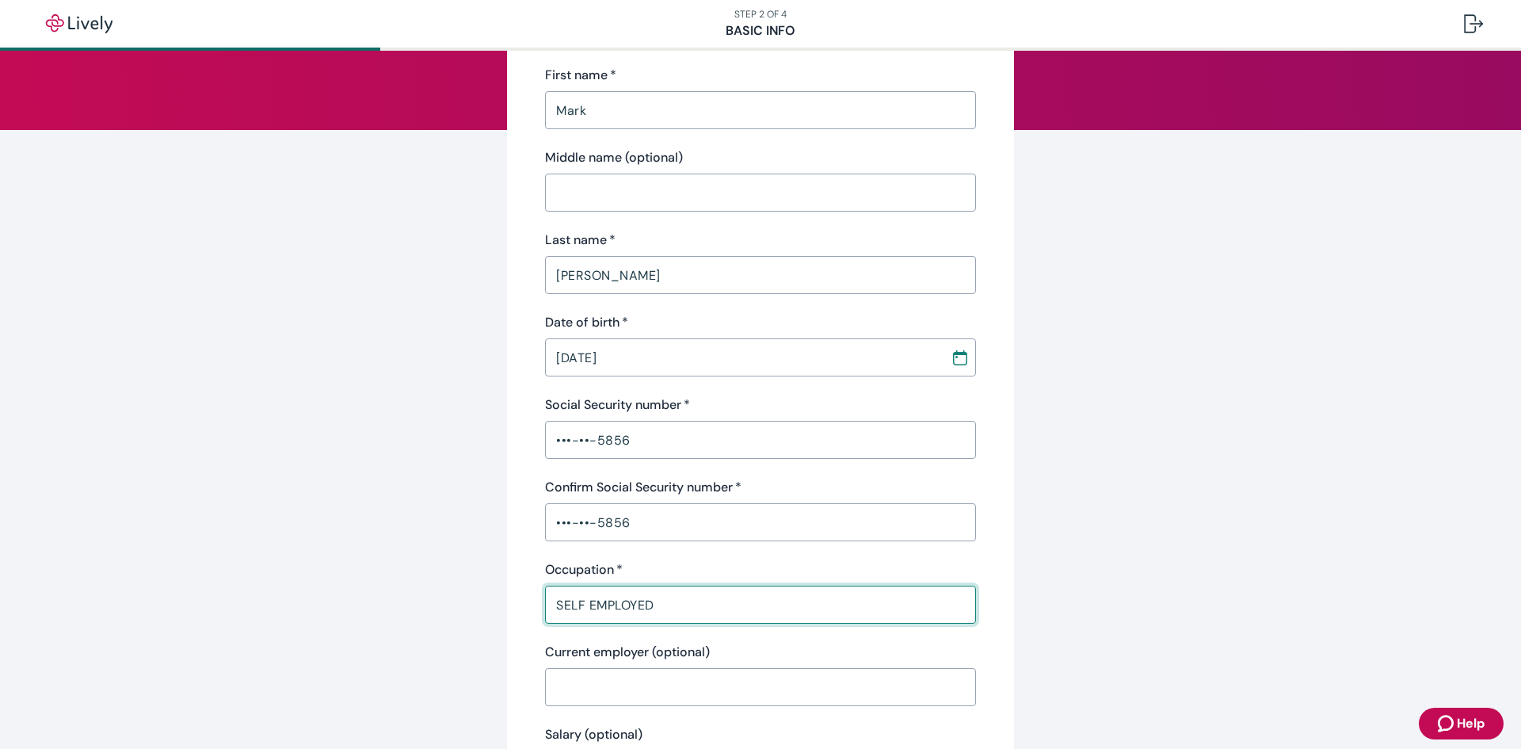
type input "SELF EMPLOYED"
click at [593, 682] on input "Current employer (optional)" at bounding box center [760, 687] width 431 height 32
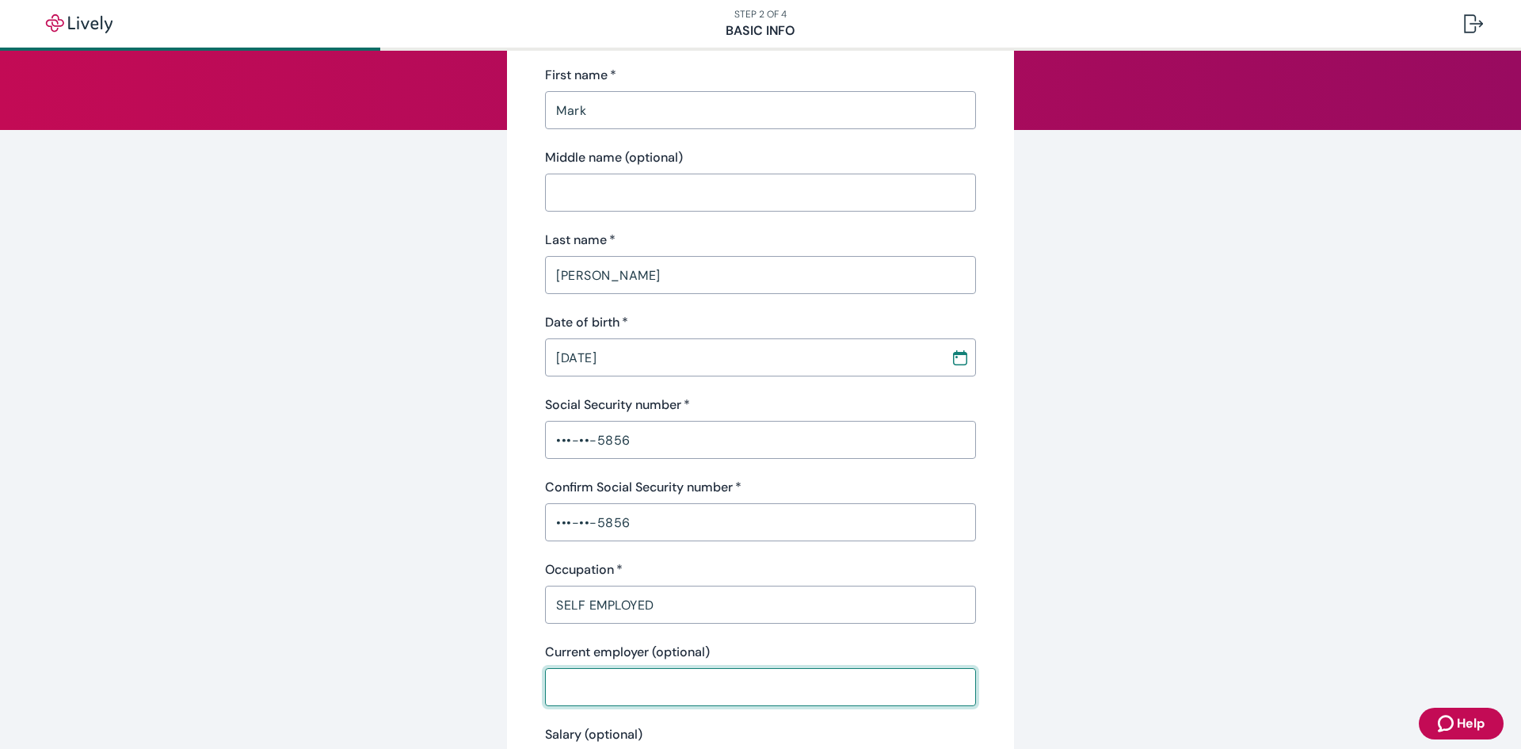
paste input "LAMBERT AND ASSOCIATES"
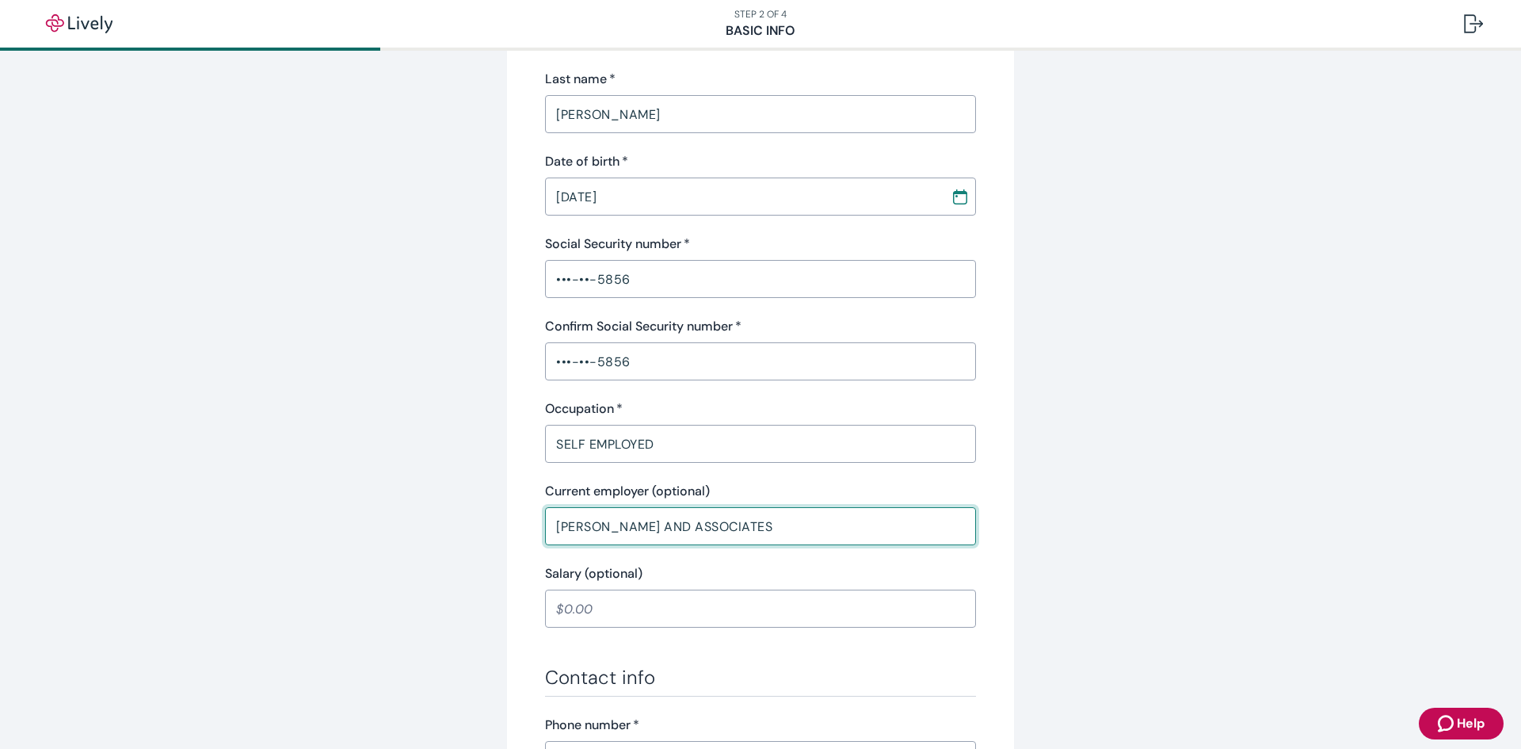
scroll to position [396, 0]
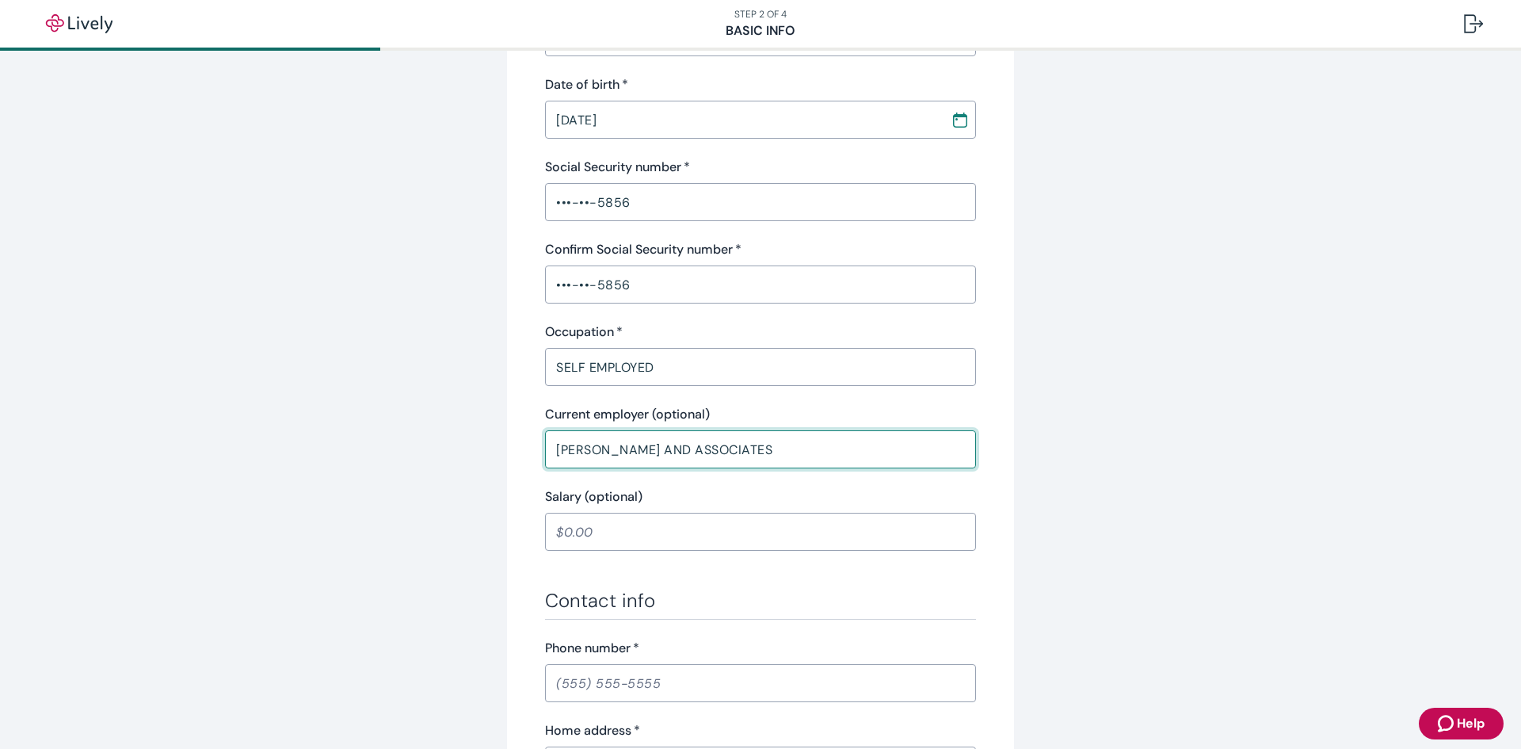
type input "LAMBERT AND ASSOCIATES"
click at [627, 532] on input "Salary (optional)" at bounding box center [760, 532] width 431 height 32
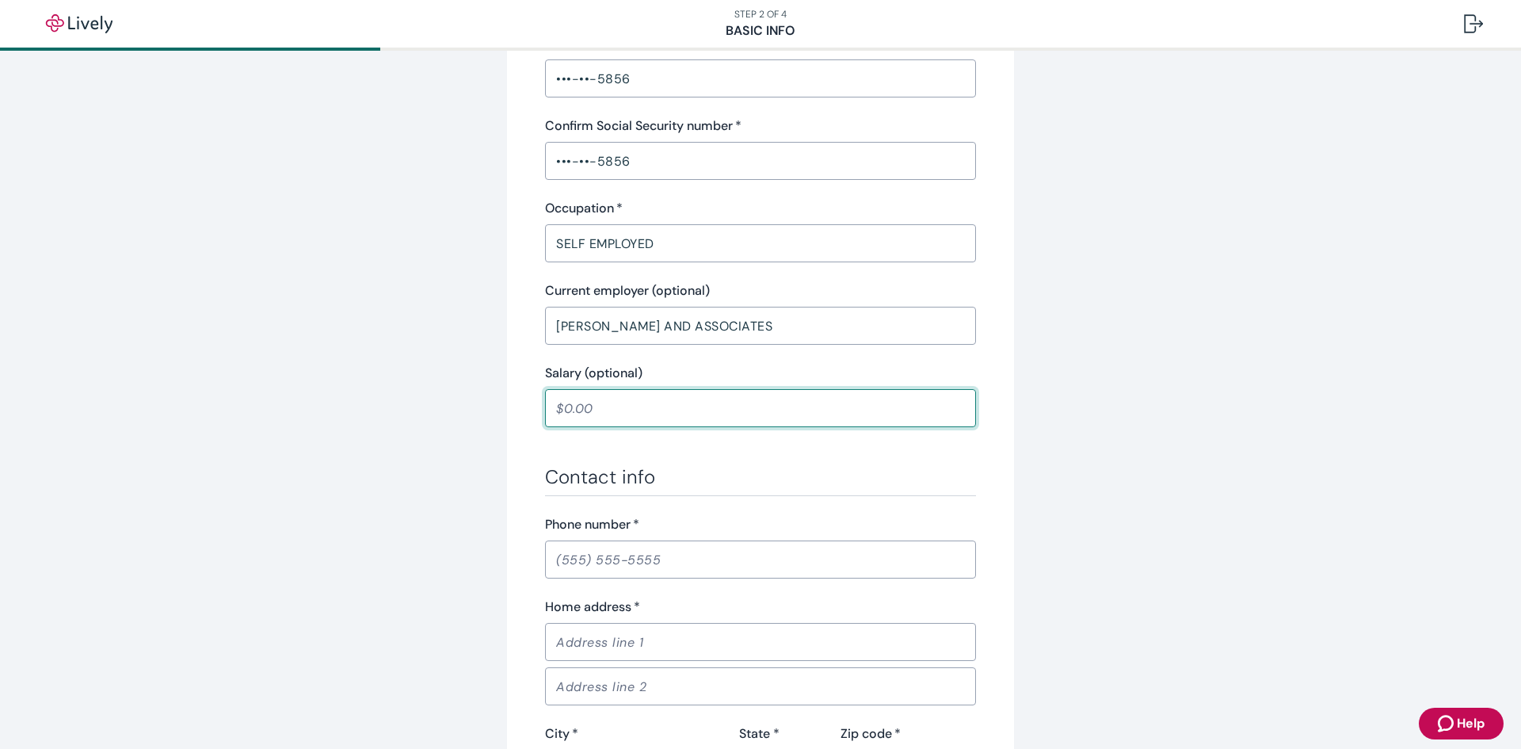
scroll to position [555, 0]
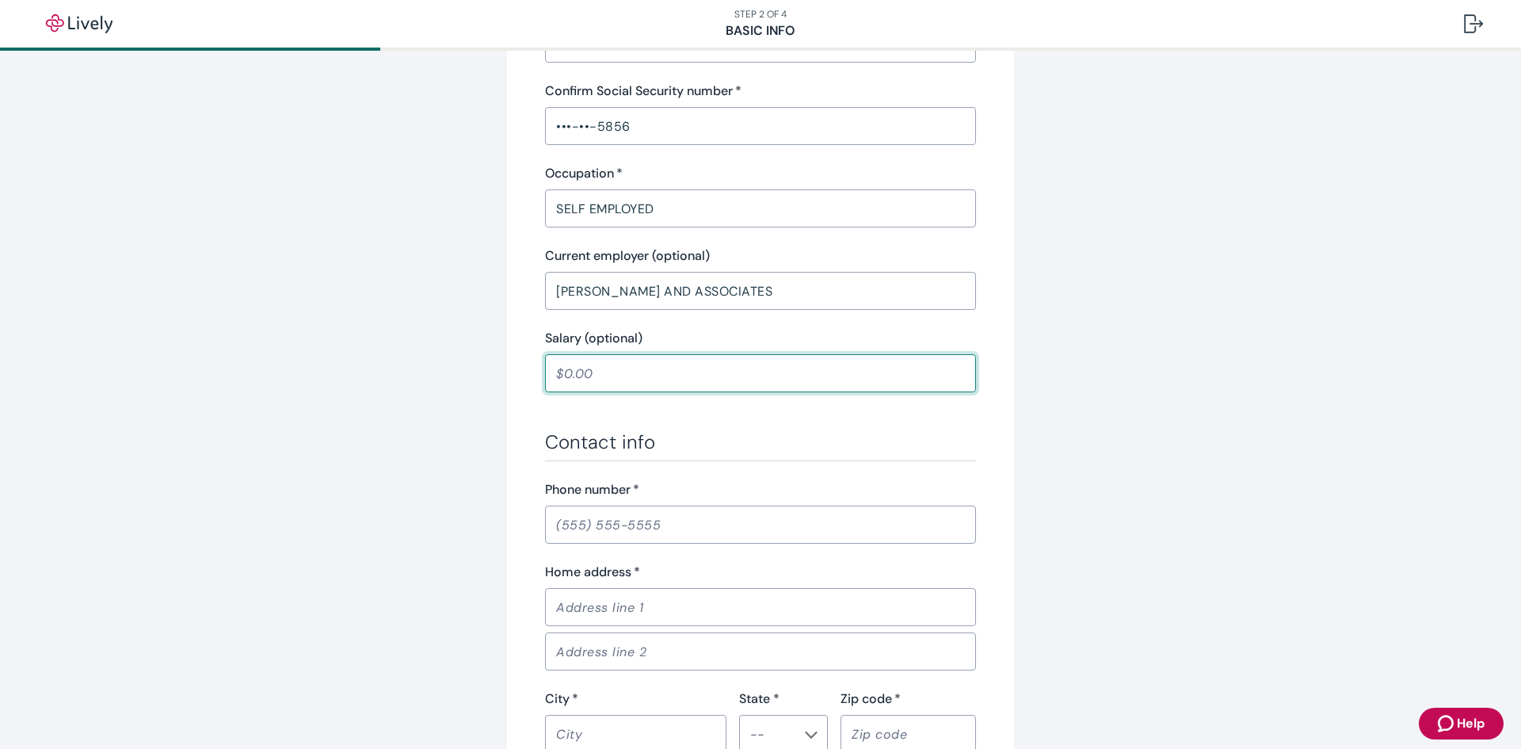
click at [608, 527] on input "Phone number   *" at bounding box center [760, 525] width 431 height 32
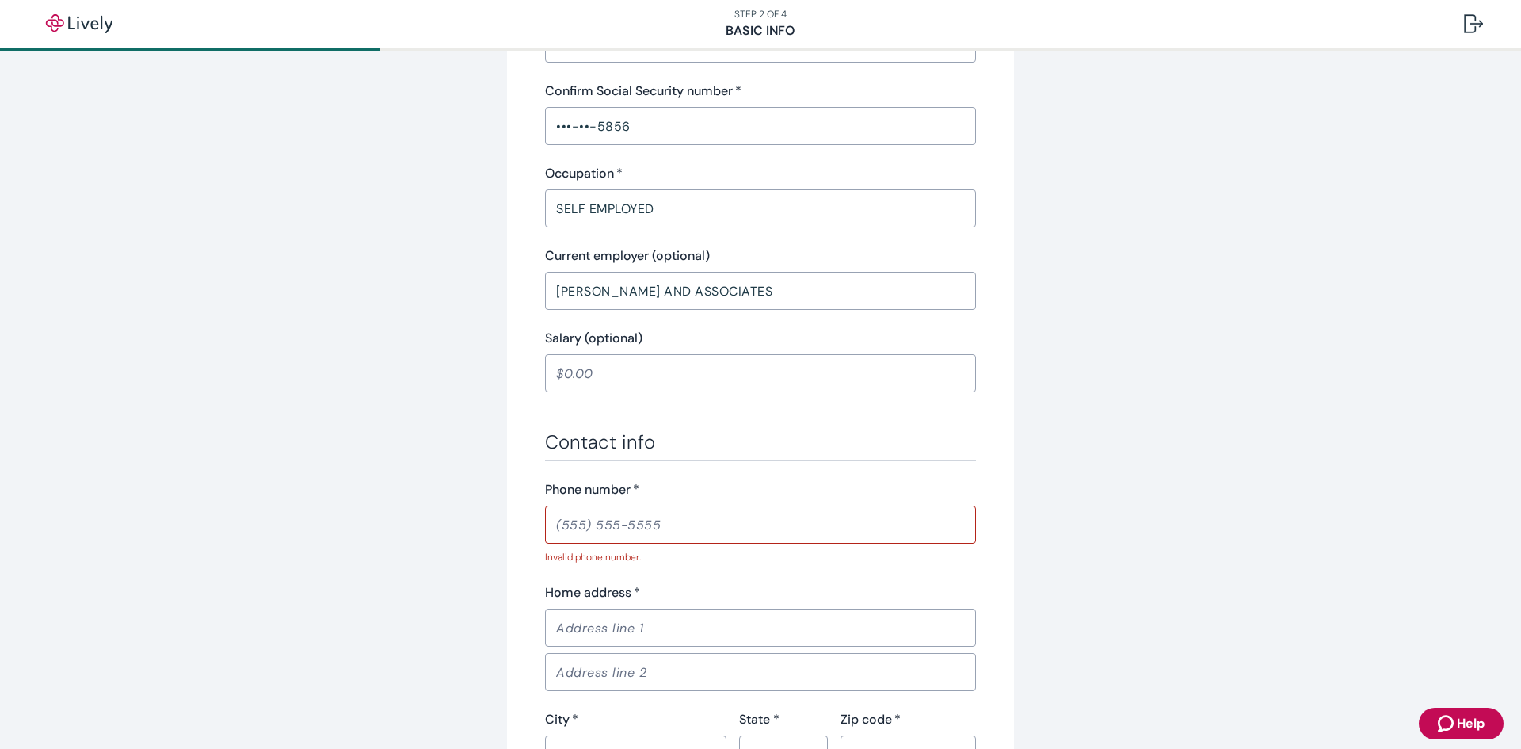
click at [0, 529] on div "Tell us about yourself Personal info First name   * Mark ​ Middle name (optiona…" at bounding box center [760, 301] width 1521 height 1610
paste input "(503) 500-7733"
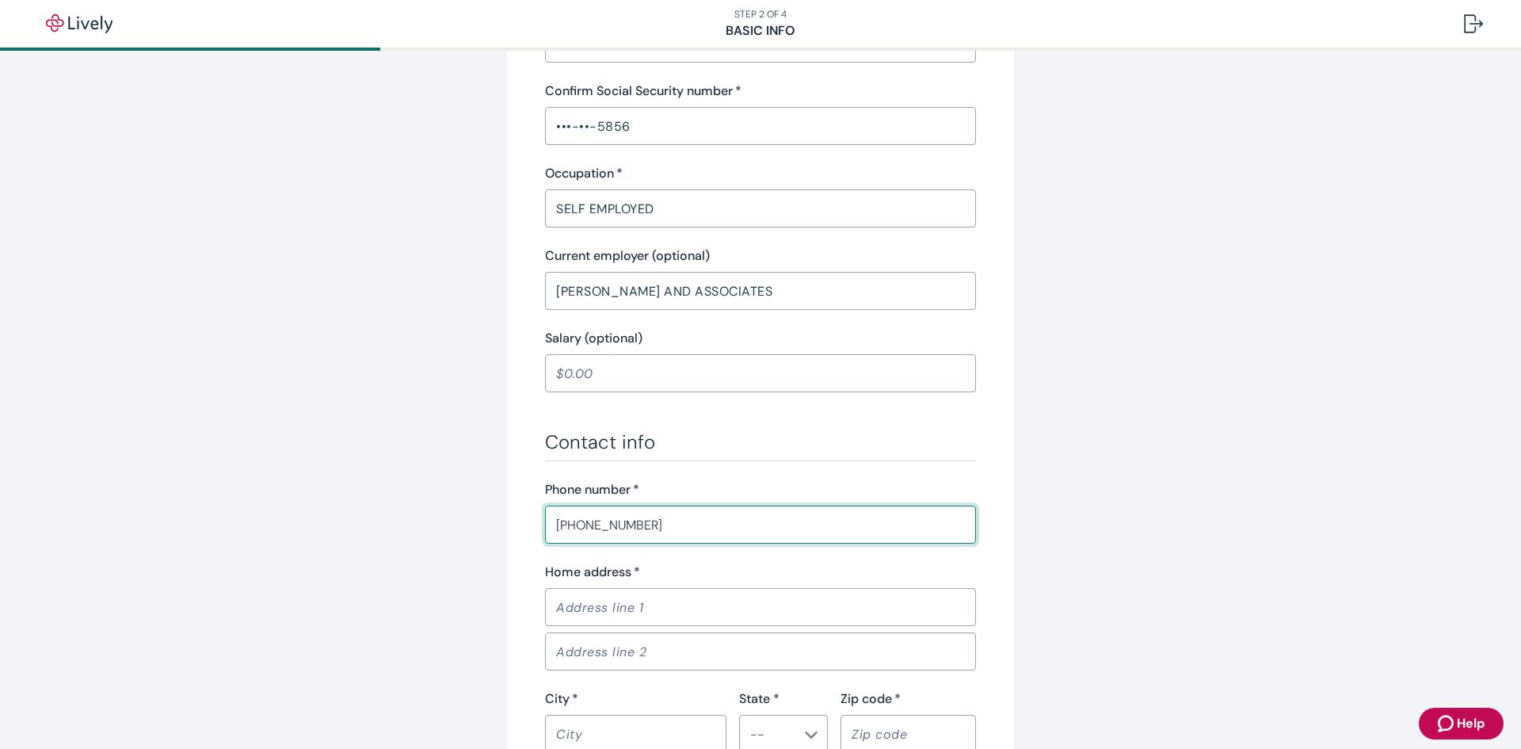
type input "(503) 500-7733"
click at [586, 599] on input "Home address   *" at bounding box center [760, 607] width 431 height 32
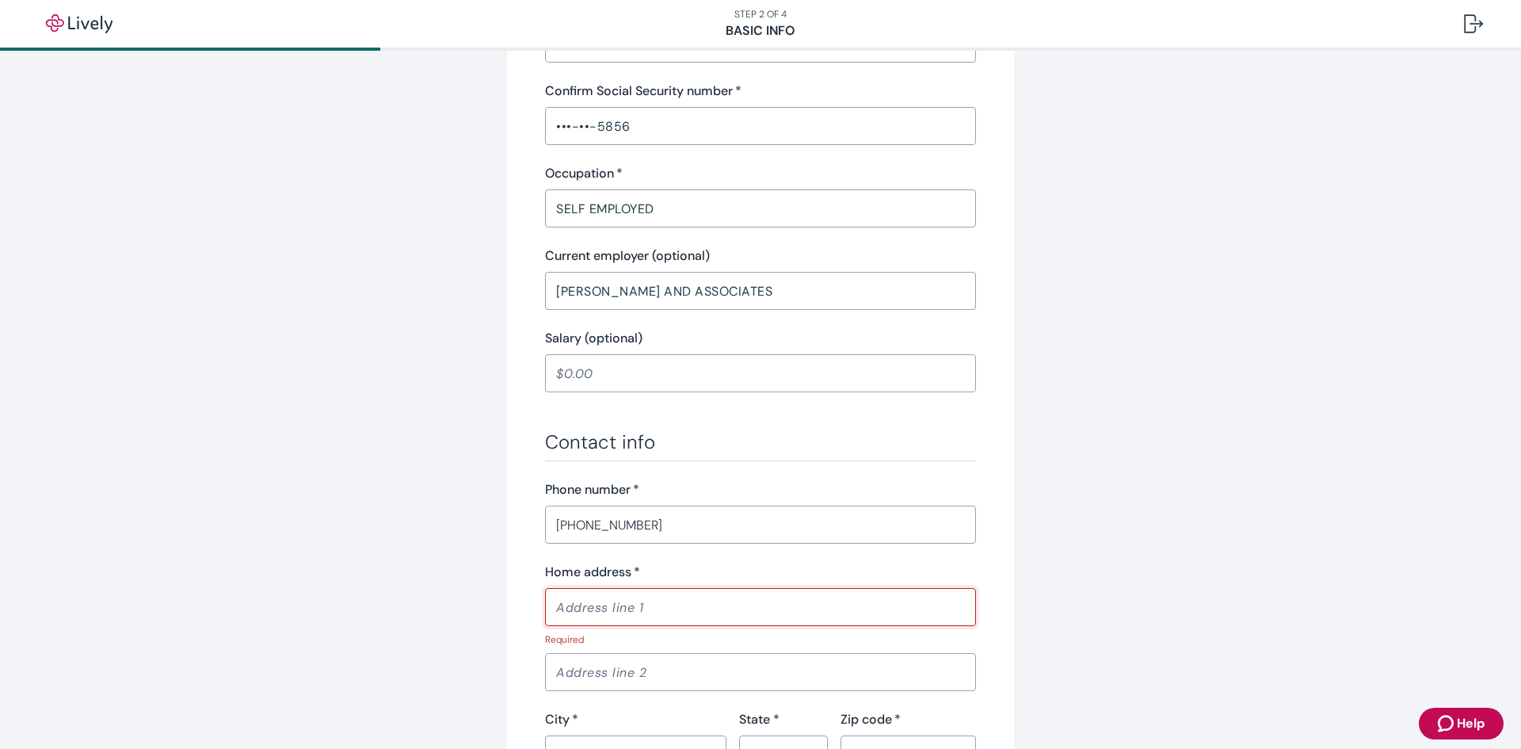
paste input "10211 N NORELL AV"
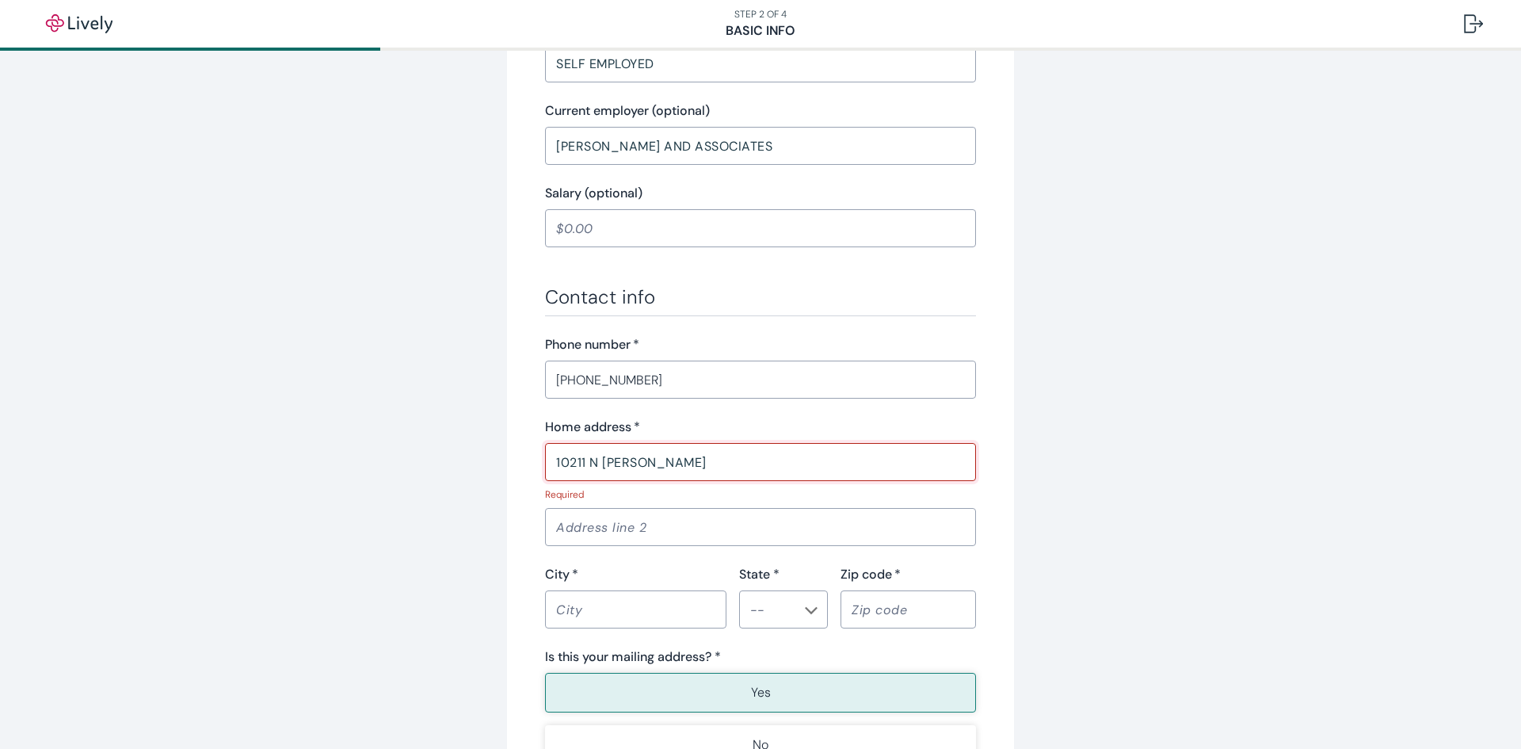
scroll to position [713, 0]
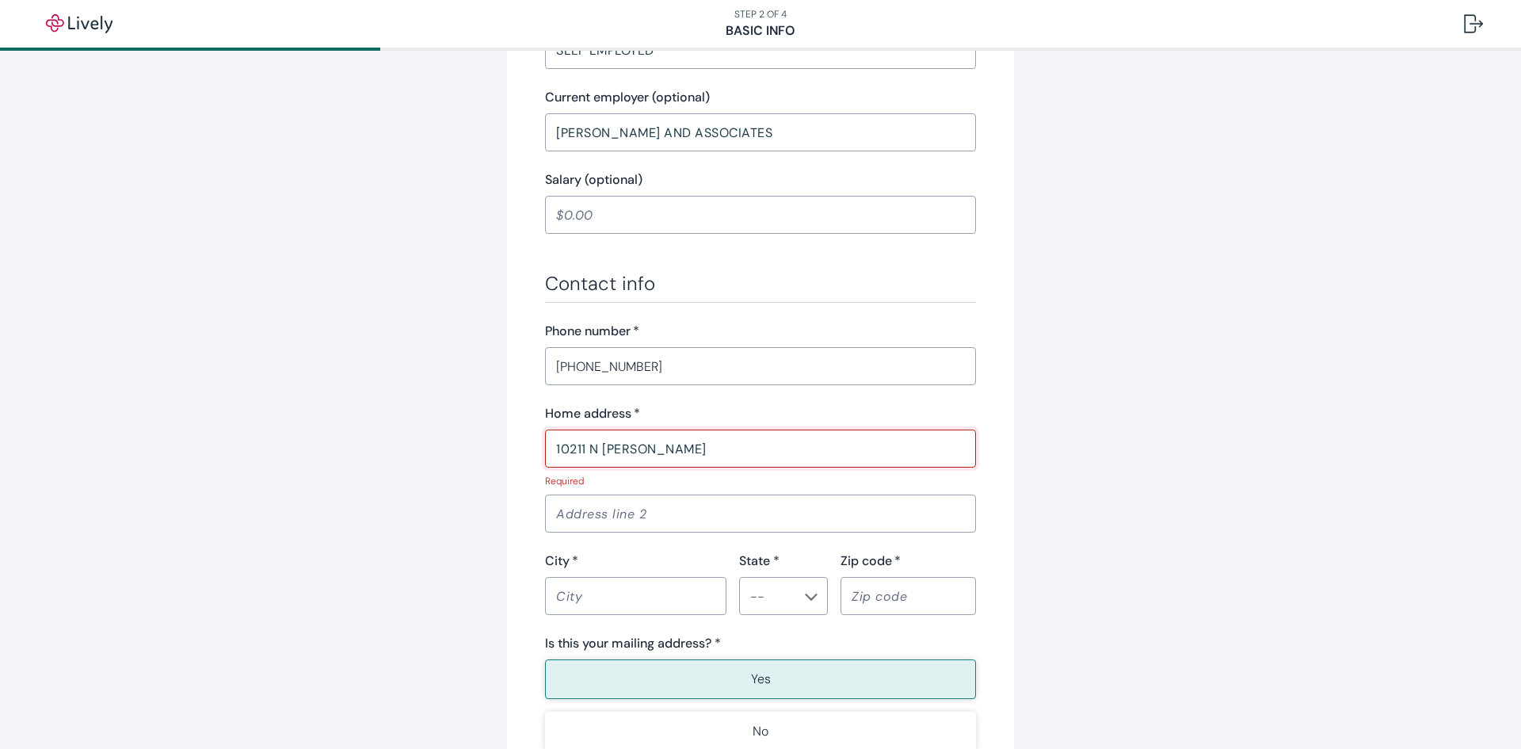
type input "10211 N NORELL AV"
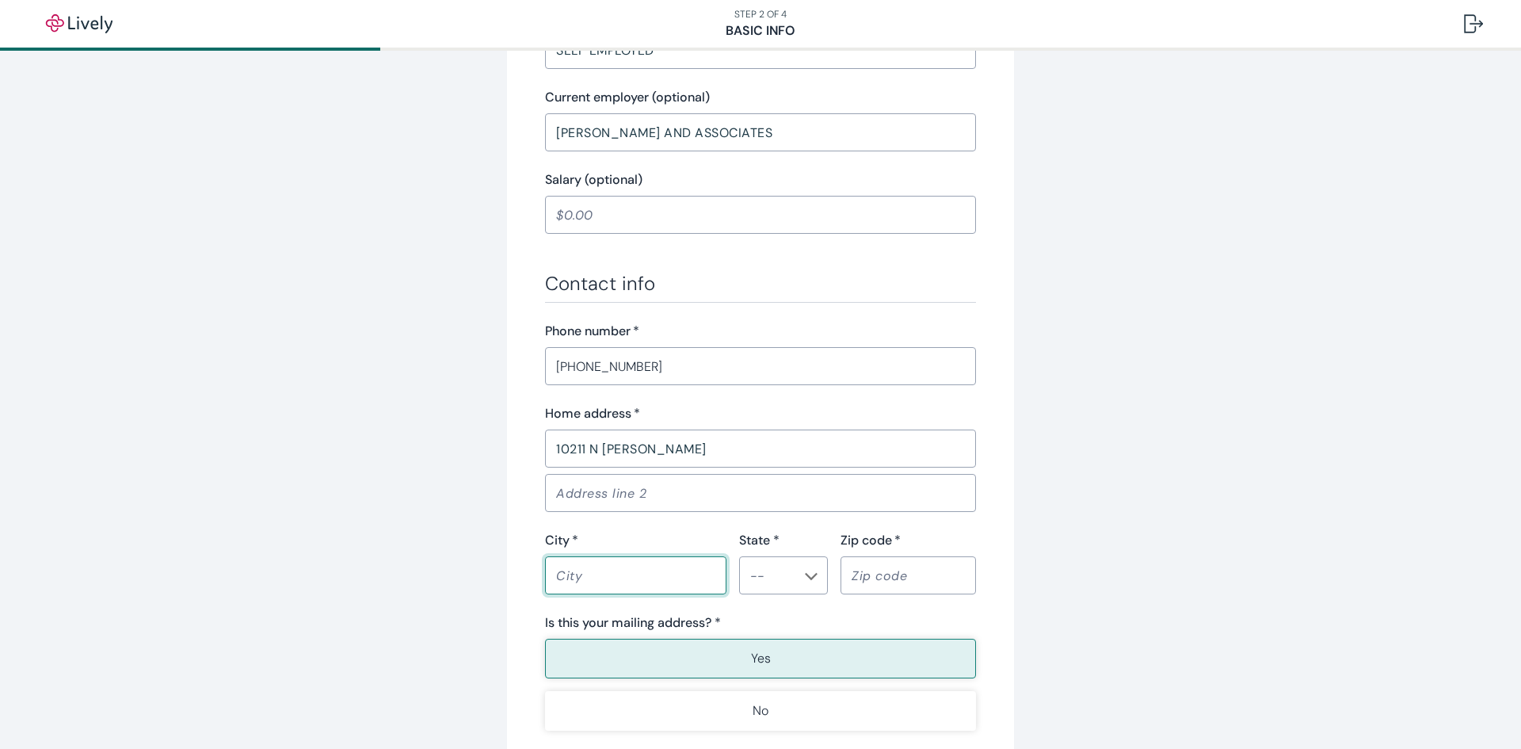
click at [598, 592] on div "​" at bounding box center [635, 575] width 181 height 38
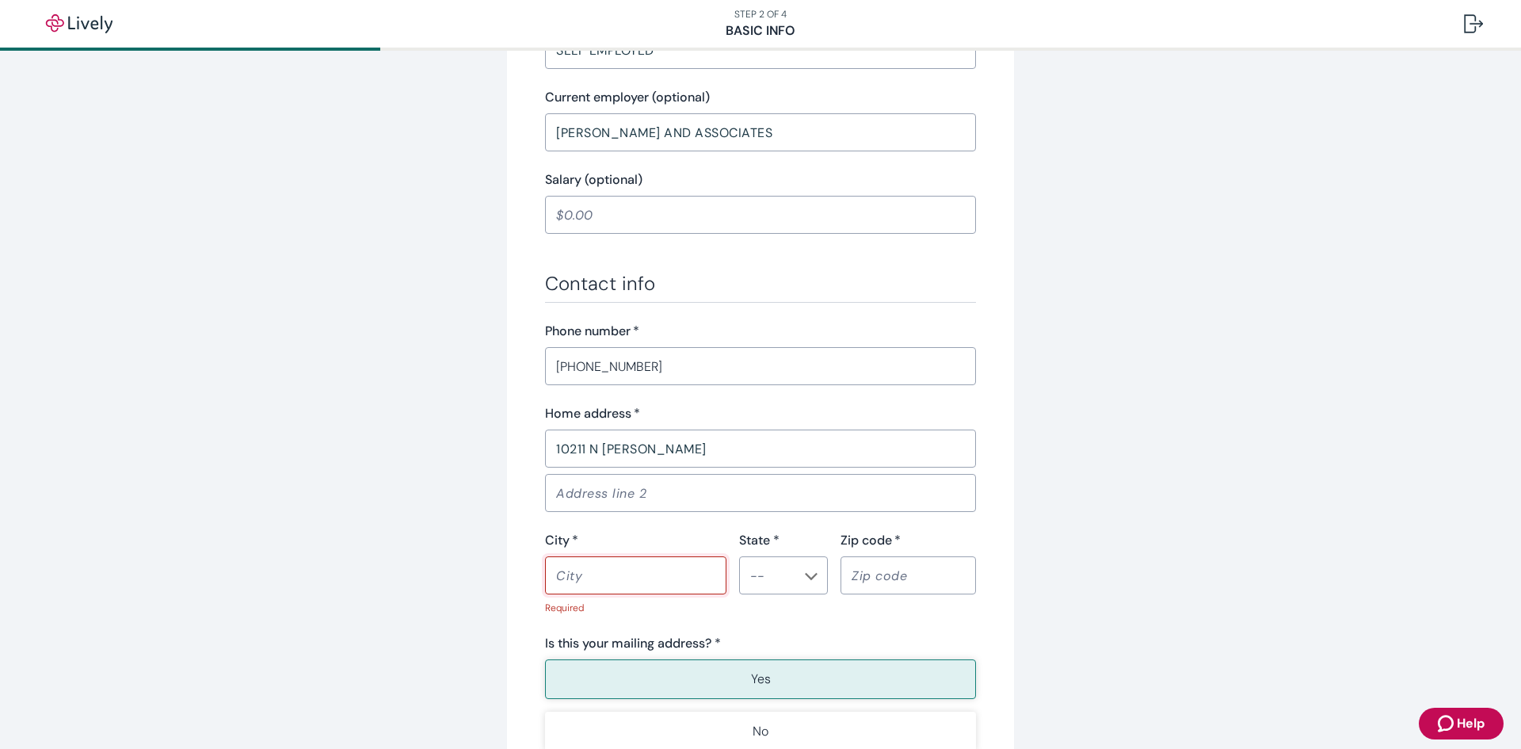
paste input "STILLWATER"
click at [776, 586] on div "​" at bounding box center [783, 575] width 89 height 38
type input "STILLWATER"
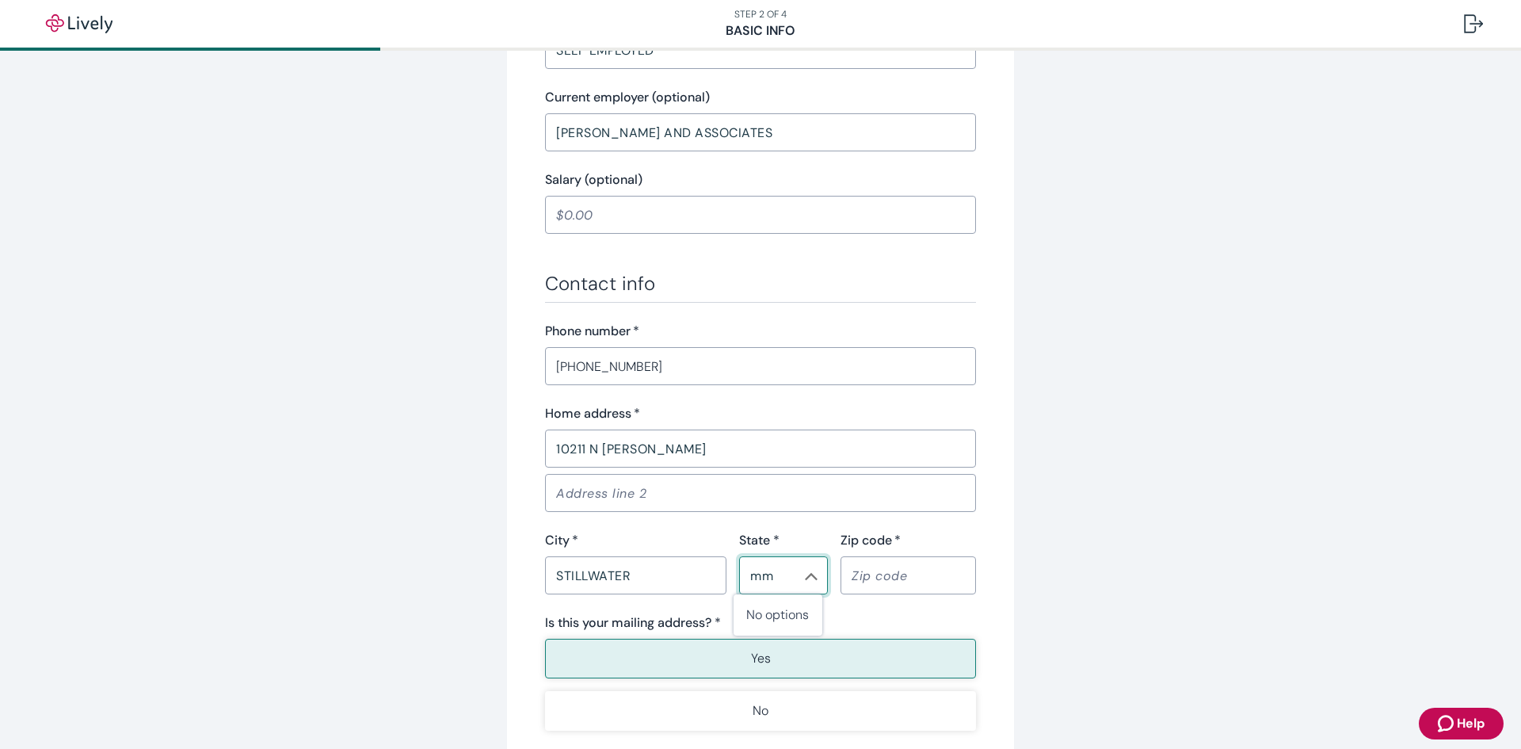
drag, startPoint x: 784, startPoint y: 581, endPoint x: 757, endPoint y: 578, distance: 26.3
click at [757, 578] on input "mm" at bounding box center [770, 575] width 53 height 22
click at [768, 622] on li "MN" at bounding box center [778, 615] width 89 height 29
type input "MN"
click at [902, 583] on input "Zip code   *" at bounding box center [908, 575] width 135 height 32
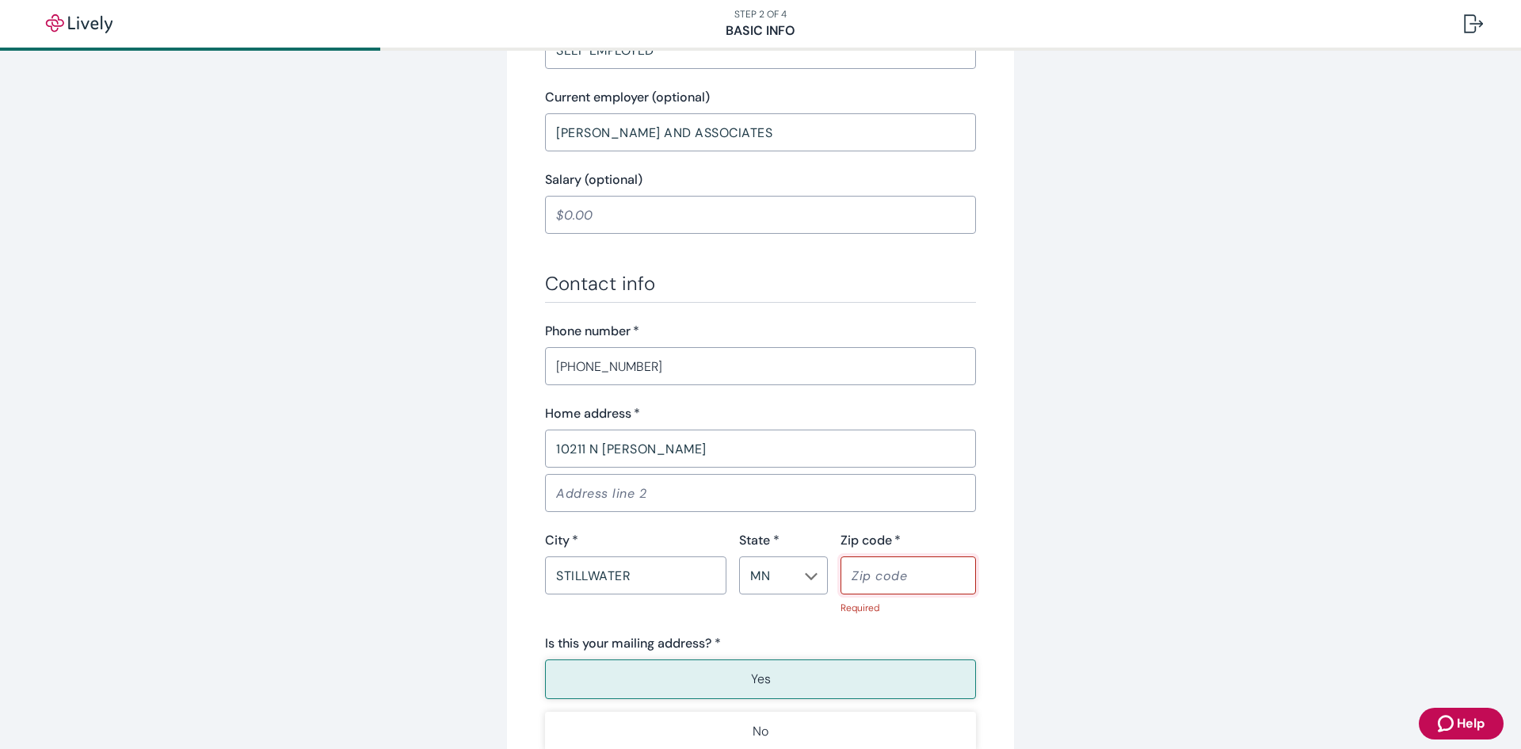
paste input "55082"
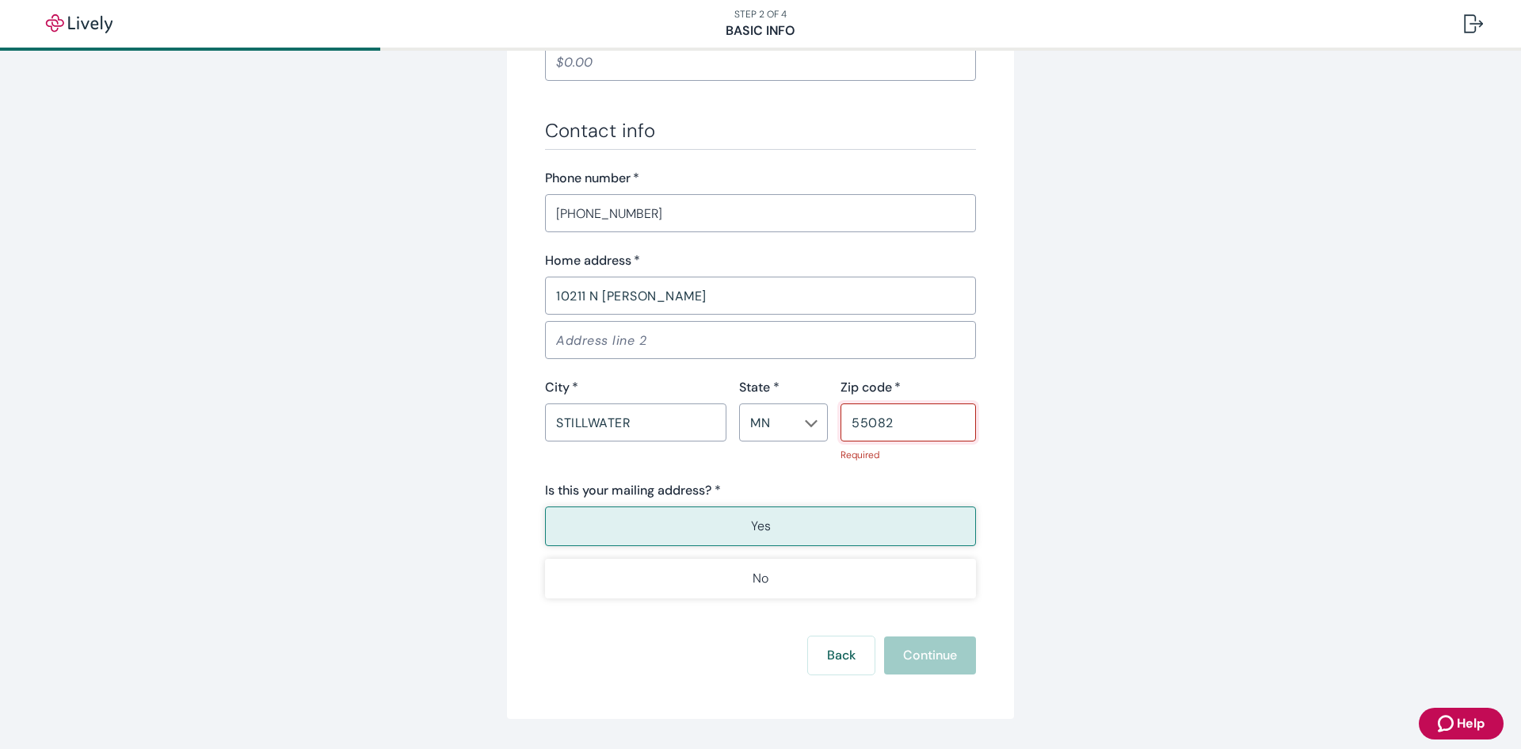
scroll to position [871, 0]
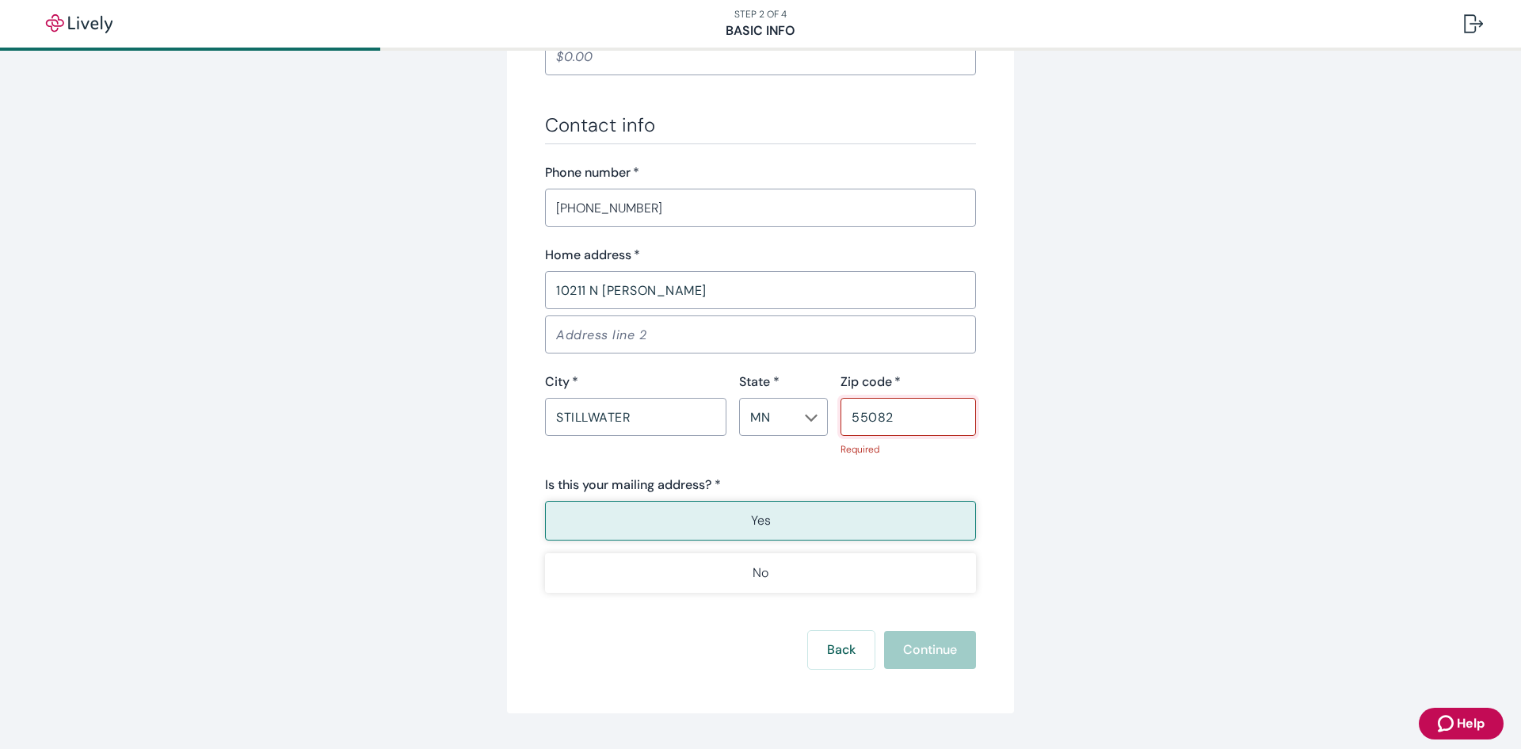
type input "55082"
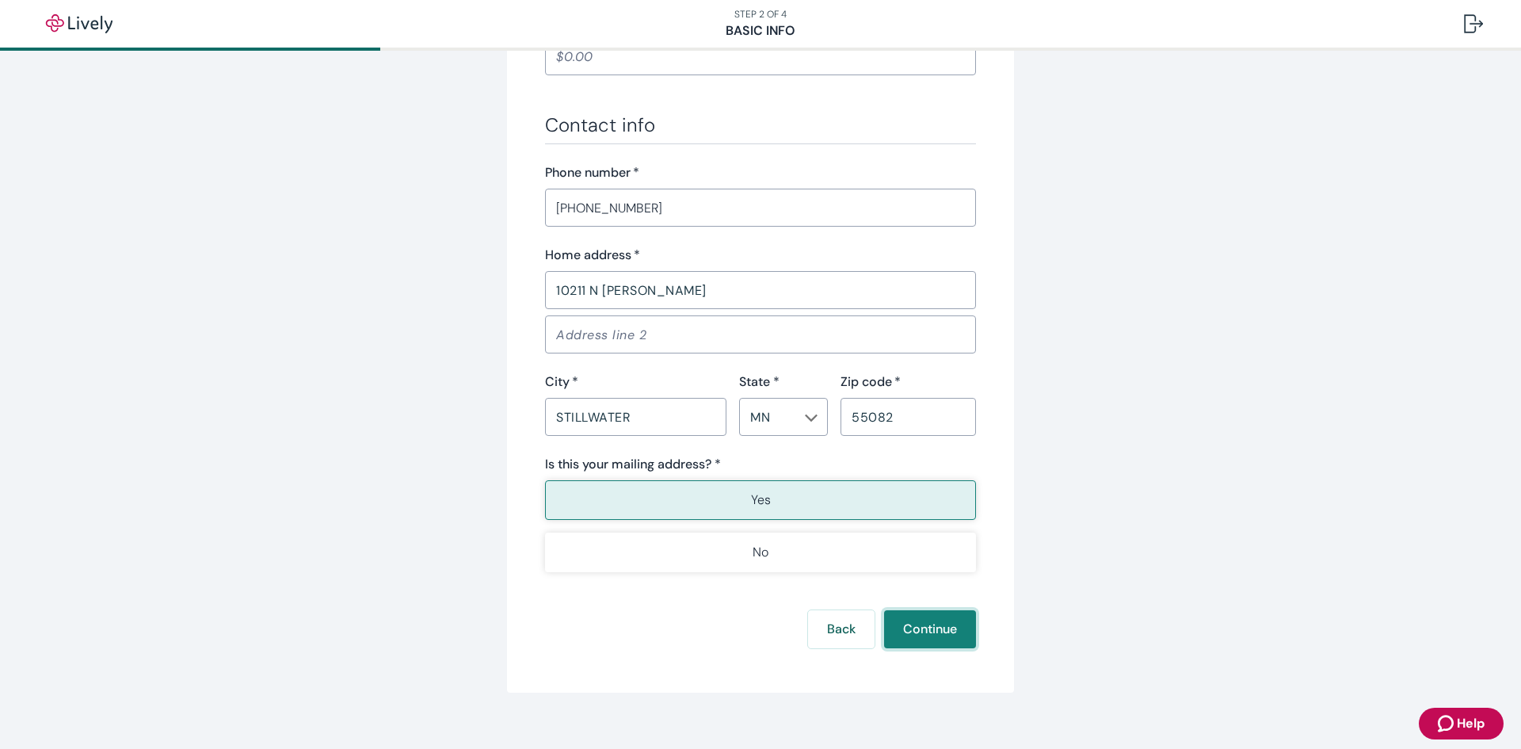
click at [942, 635] on button "Continue" at bounding box center [930, 629] width 92 height 38
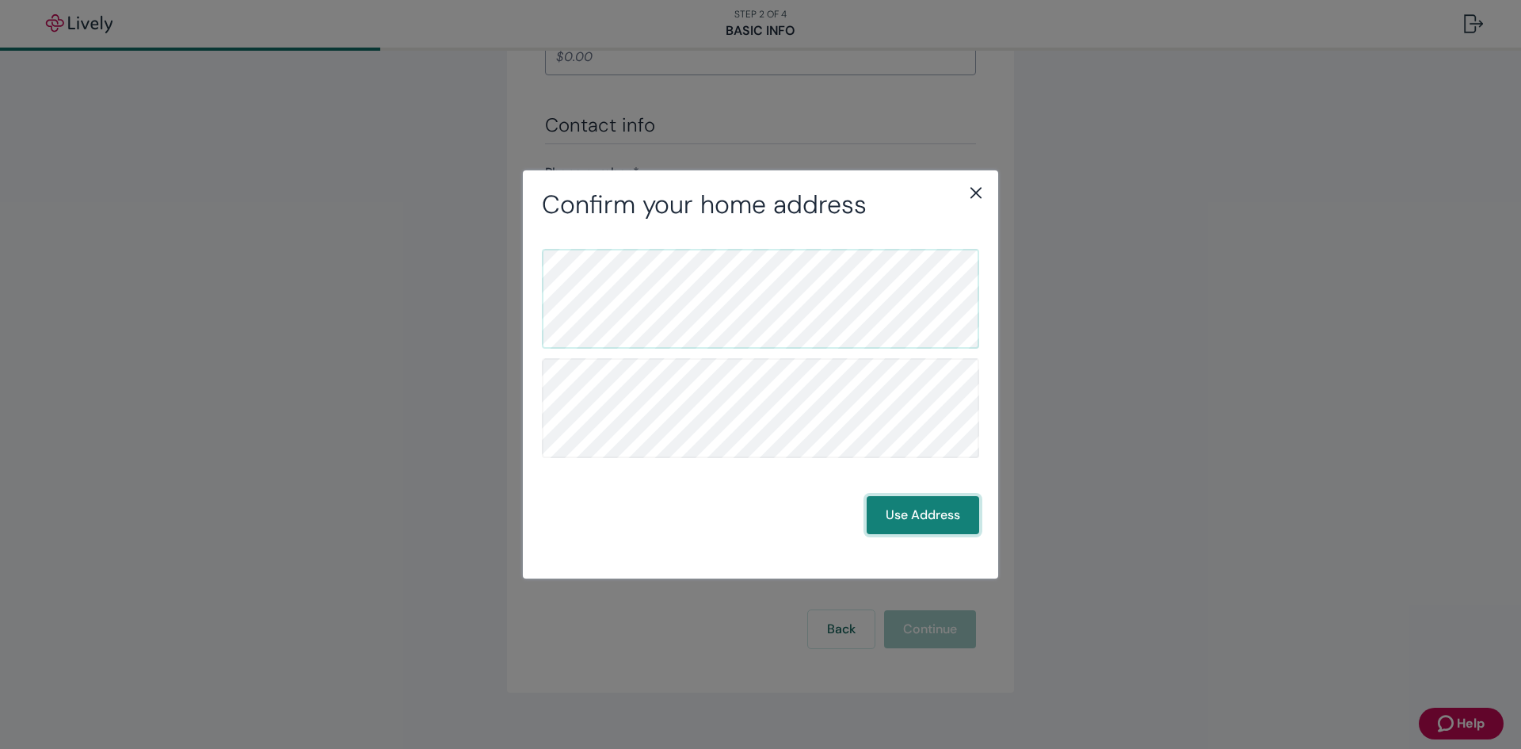
click at [921, 520] on button "Use Address" at bounding box center [923, 515] width 113 height 38
click at [920, 513] on button "Use Address" at bounding box center [923, 515] width 113 height 38
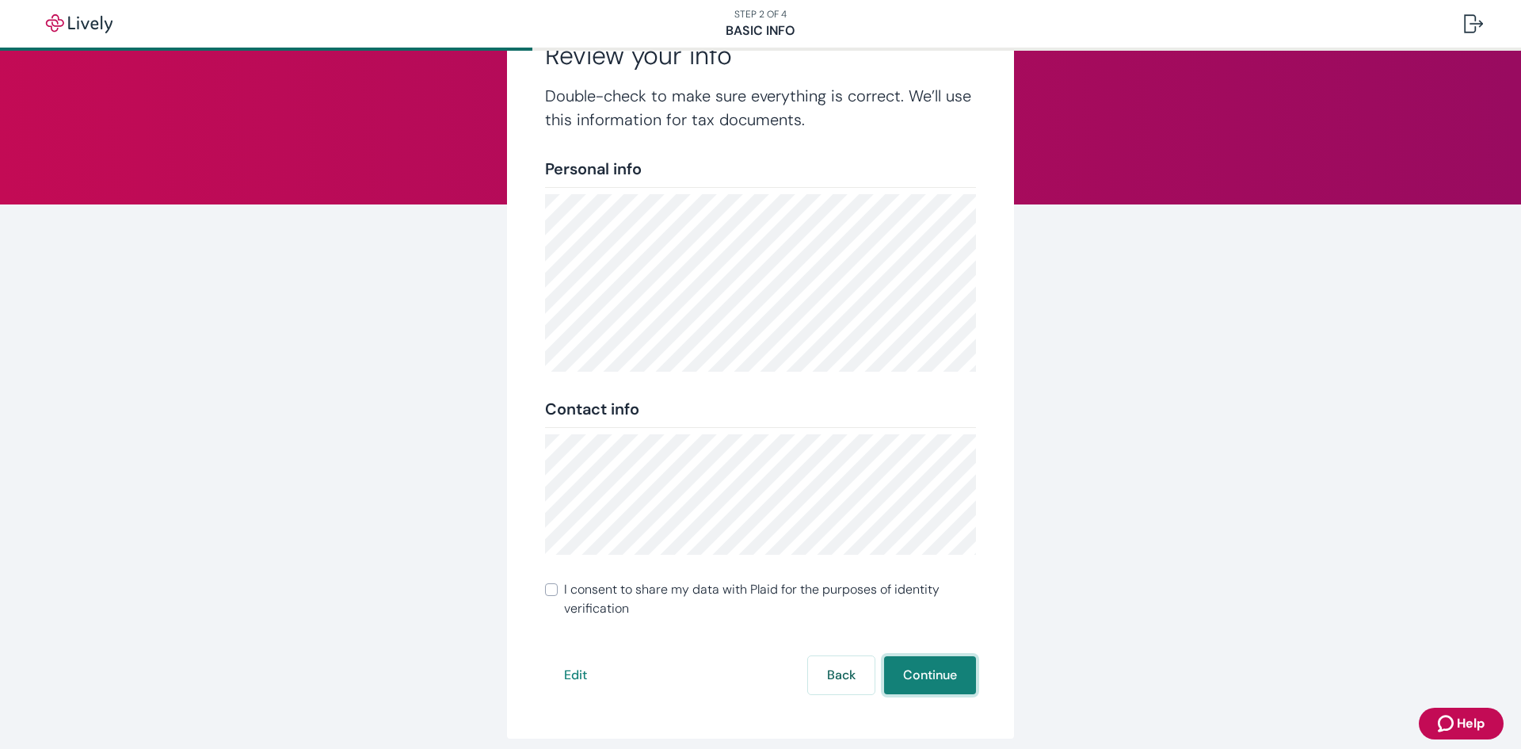
scroll to position [109, 0]
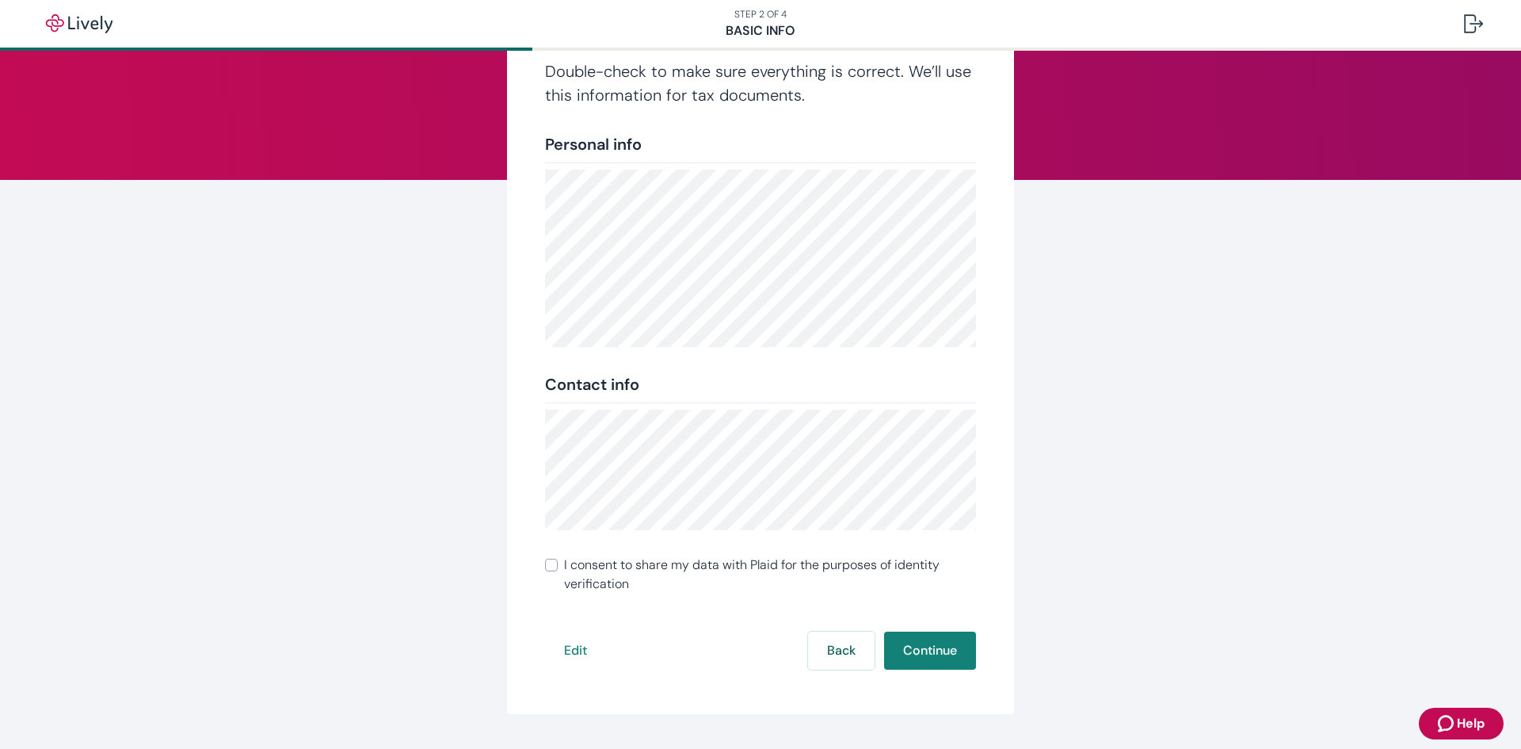
click at [545, 566] on input "I consent to share my data with Plaid for the purposes of identity verification" at bounding box center [551, 565] width 13 height 13
checkbox input "true"
click at [935, 646] on button "Continue" at bounding box center [930, 650] width 92 height 38
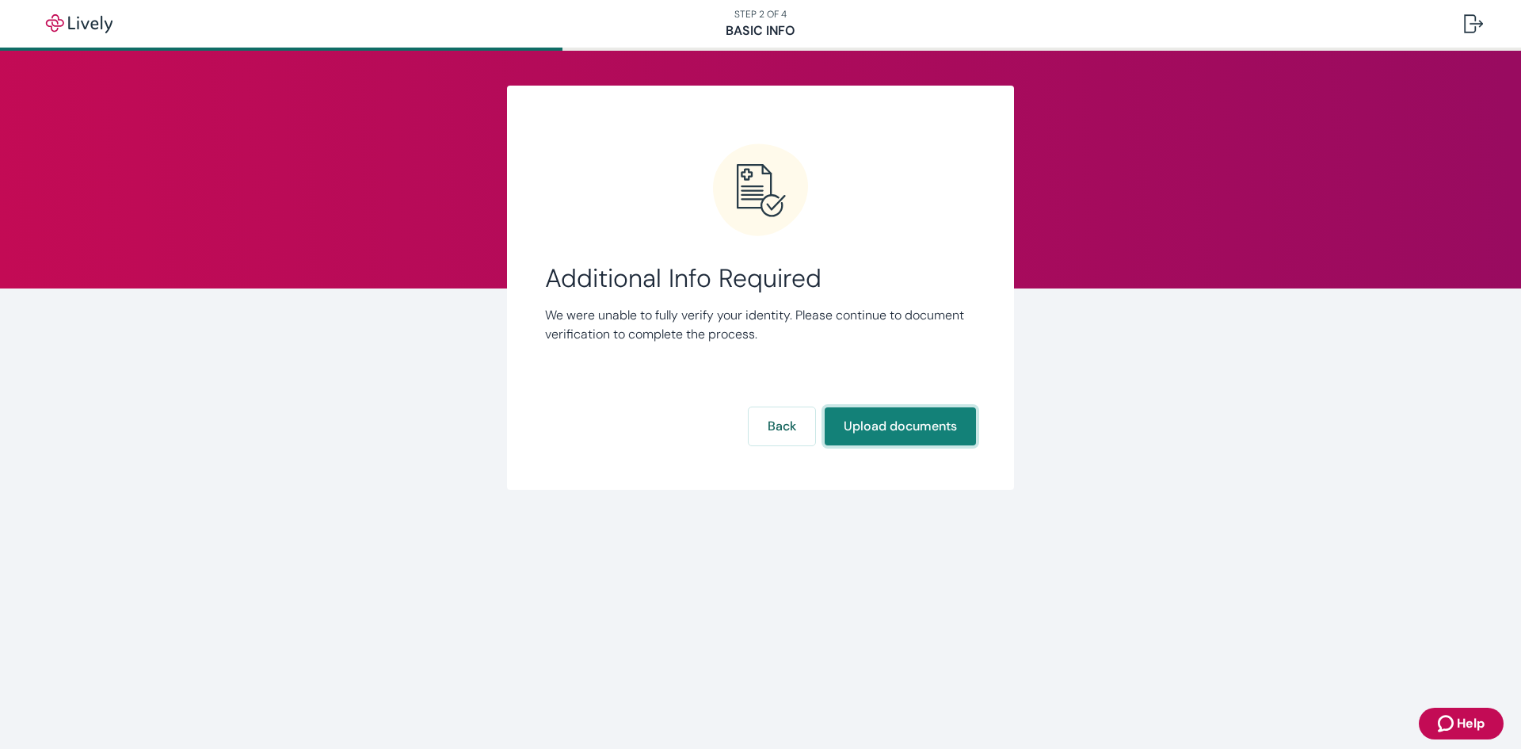
click at [889, 421] on button "Upload documents" at bounding box center [900, 426] width 151 height 38
